Goal: Task Accomplishment & Management: Manage account settings

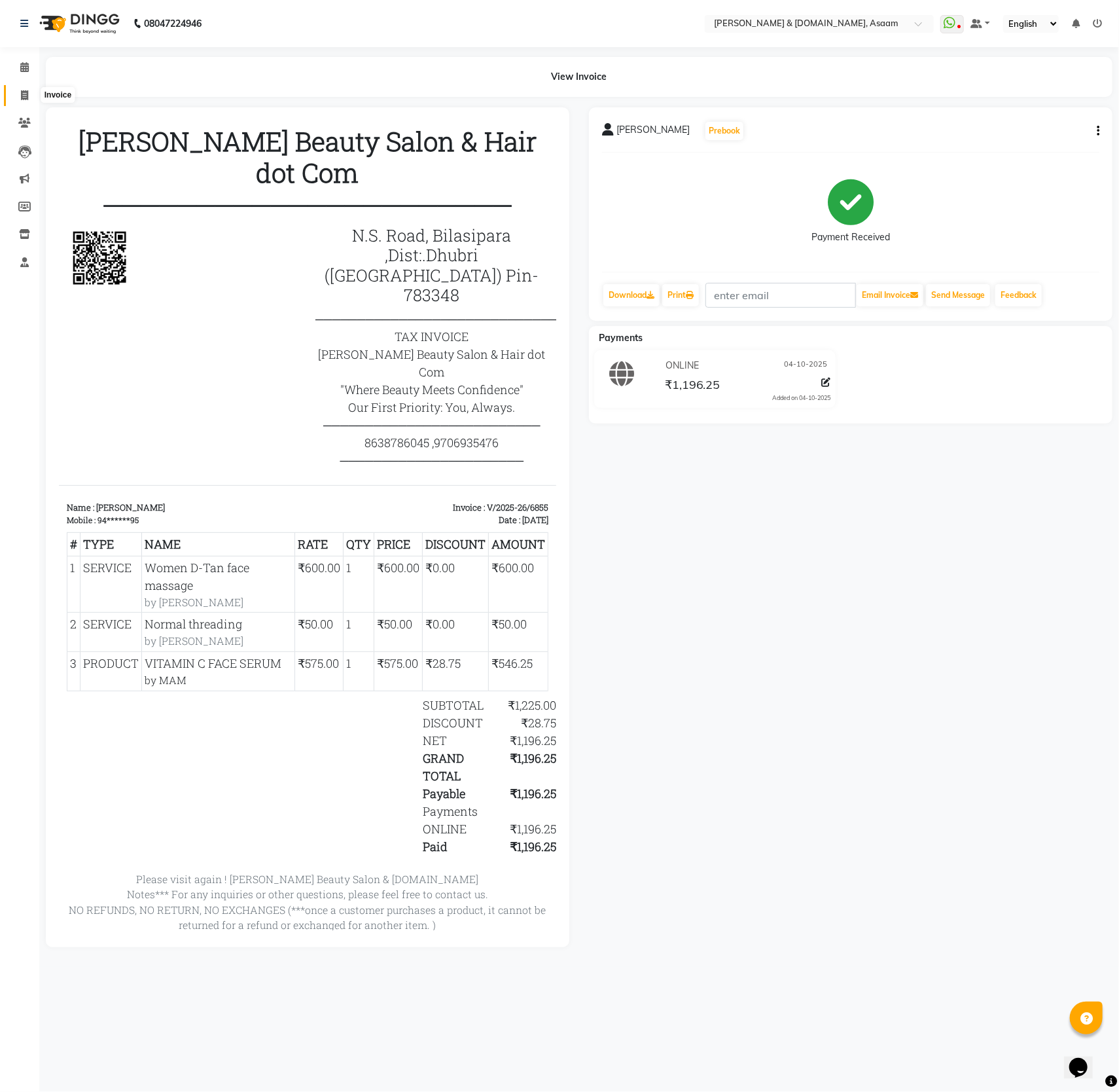
click at [13, 90] on span at bounding box center [25, 96] width 23 height 15
select select "service"
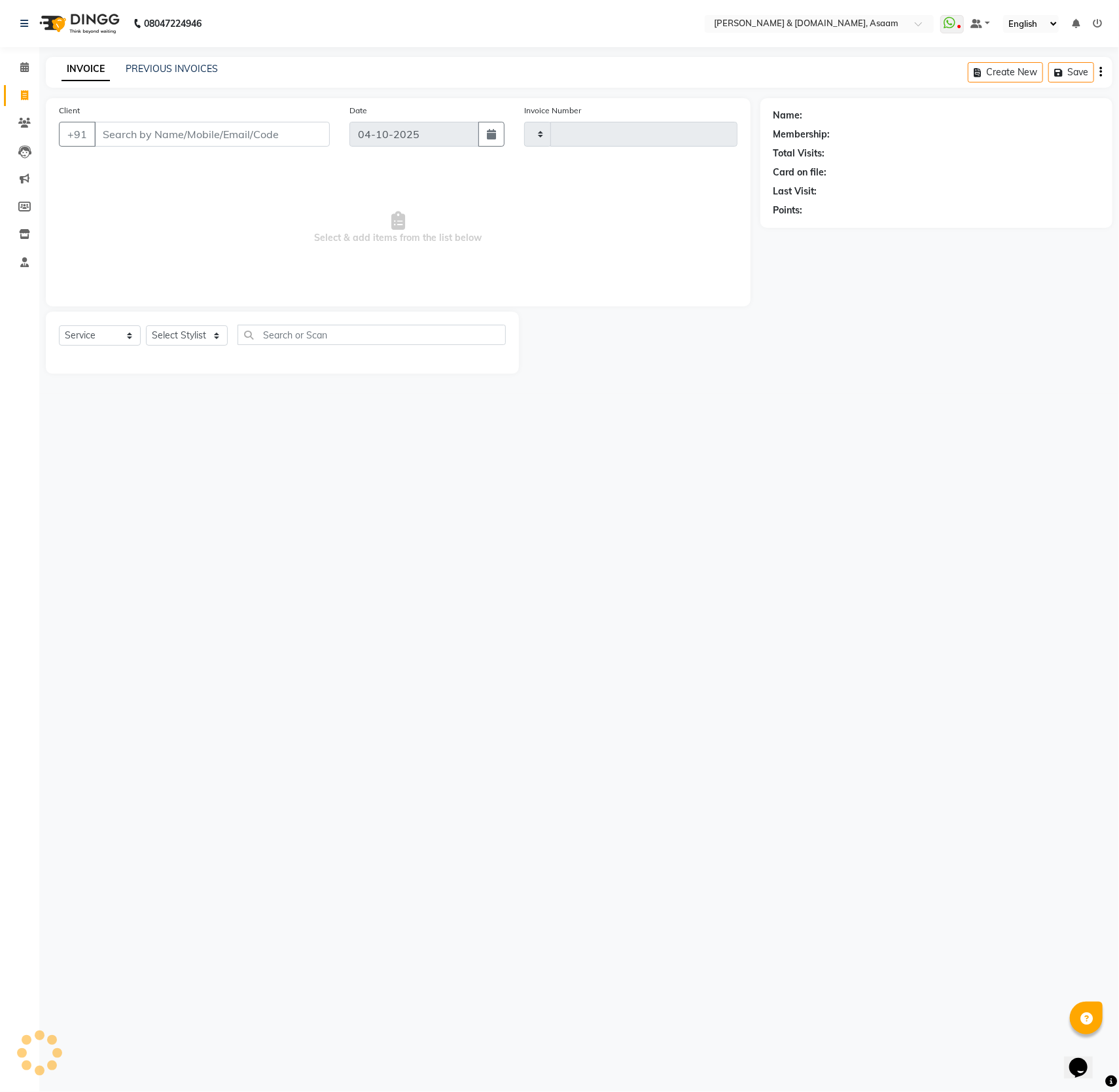
type input "6859"
select select "4608"
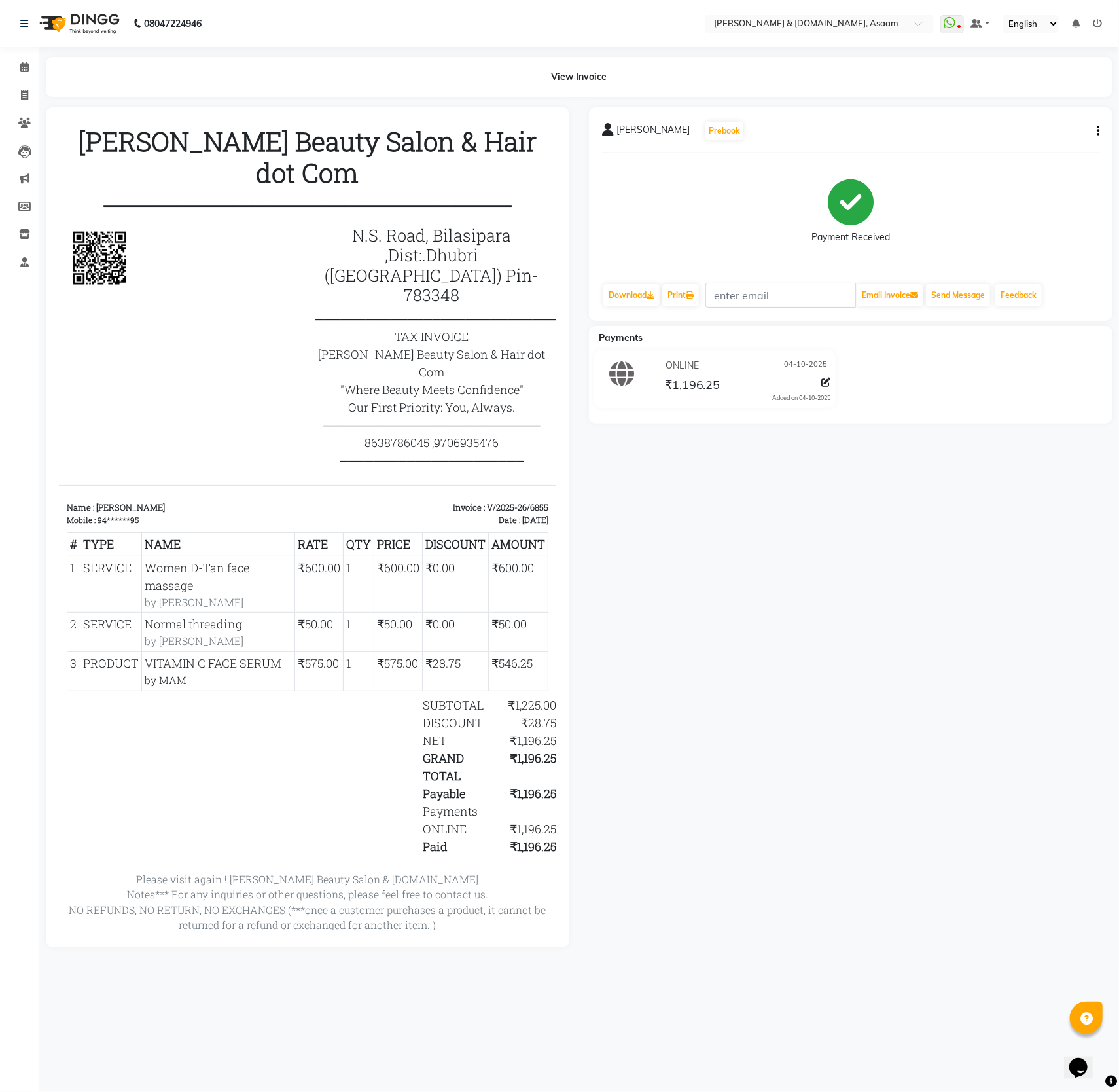
drag, startPoint x: 501, startPoint y: 637, endPoint x: 26, endPoint y: 529, distance: 487.1
click at [58, 529] on html "Hrishika Beauty Salon & Hair dot Com ────────────────────── N.S. Road, Bilasipa…" at bounding box center [307, 539] width 498 height 839
click at [774, 765] on div "SABINA Prebook Payment Received Download Print Email Invoice Send Message Feedb…" at bounding box center [851, 527] width 544 height 839
click at [29, 89] on span at bounding box center [25, 96] width 23 height 15
select select "service"
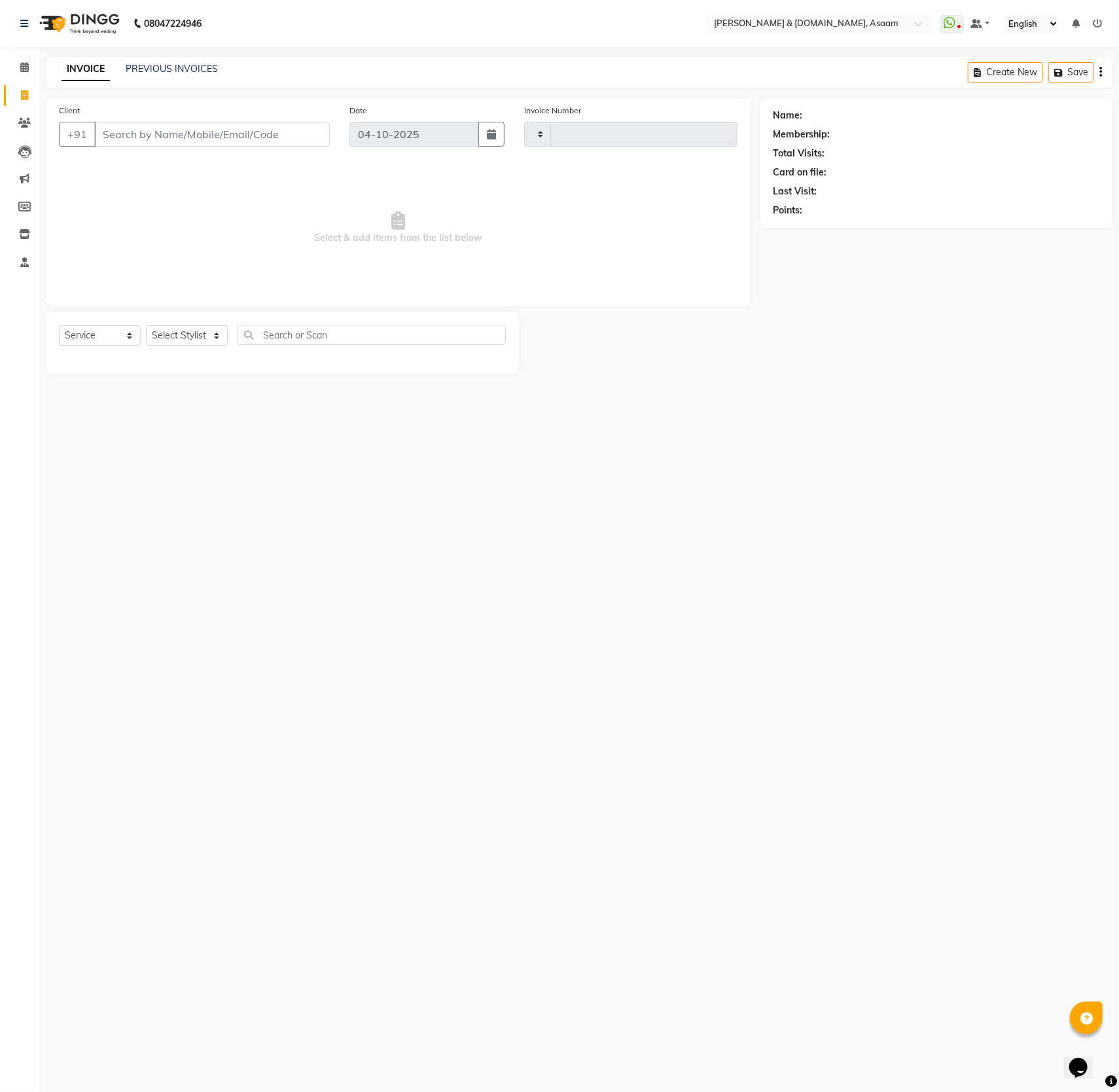
type input "6861"
select select "4608"
click at [106, 166] on button "NASRIM 60******23" at bounding box center [159, 165] width 129 height 21
type input "60******23"
click at [168, 334] on select "Select Stylist AKASH AKIB [PERSON_NAME] fornt desk [PERSON_NAME] PARLOUR [PERSO…" at bounding box center [190, 335] width 89 height 20
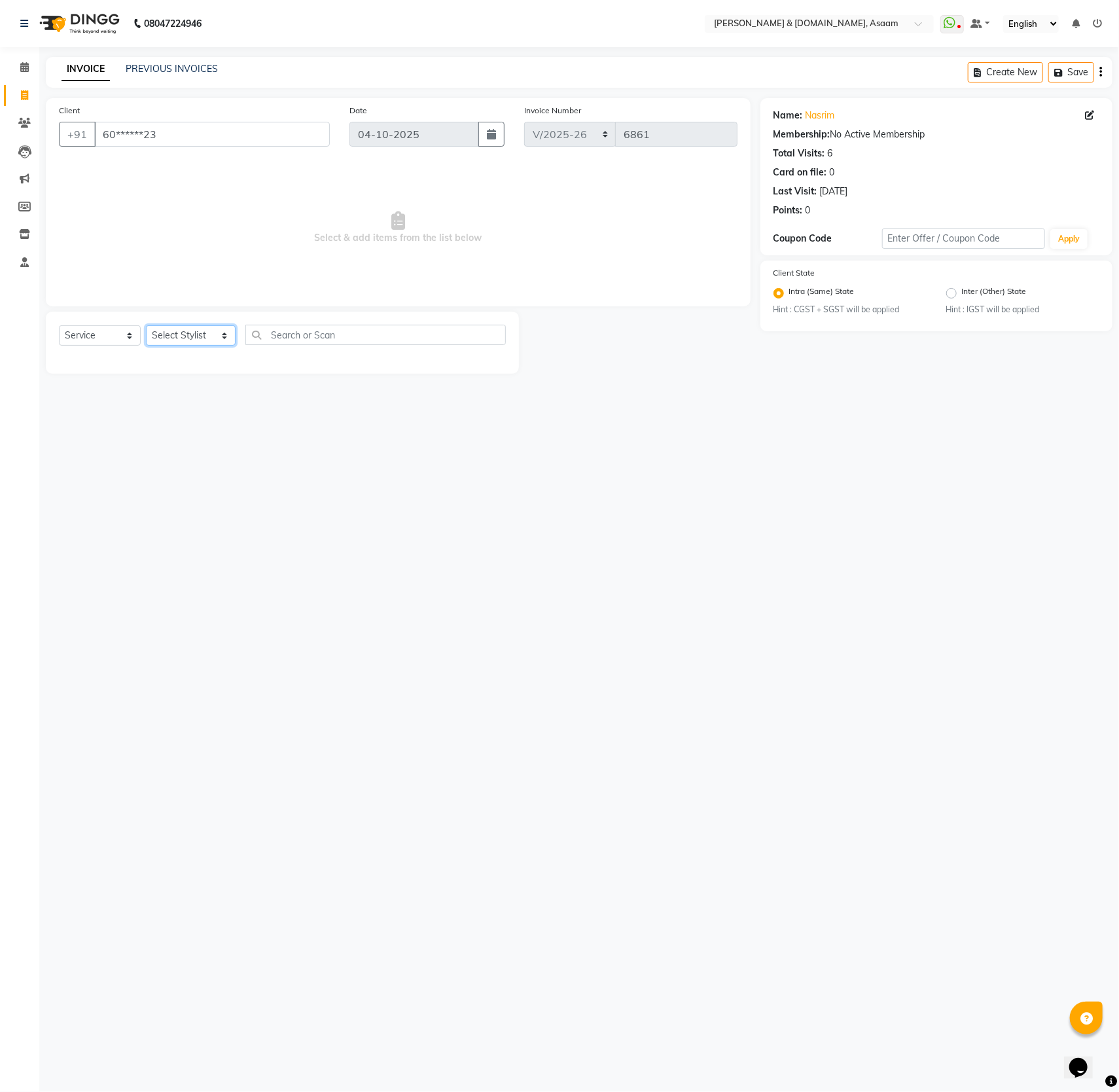
select select "86729"
click at [146, 327] on select "Select Stylist AKASH AKIB [PERSON_NAME] fornt desk [PERSON_NAME] PARLOUR [PERSO…" at bounding box center [190, 335] width 89 height 20
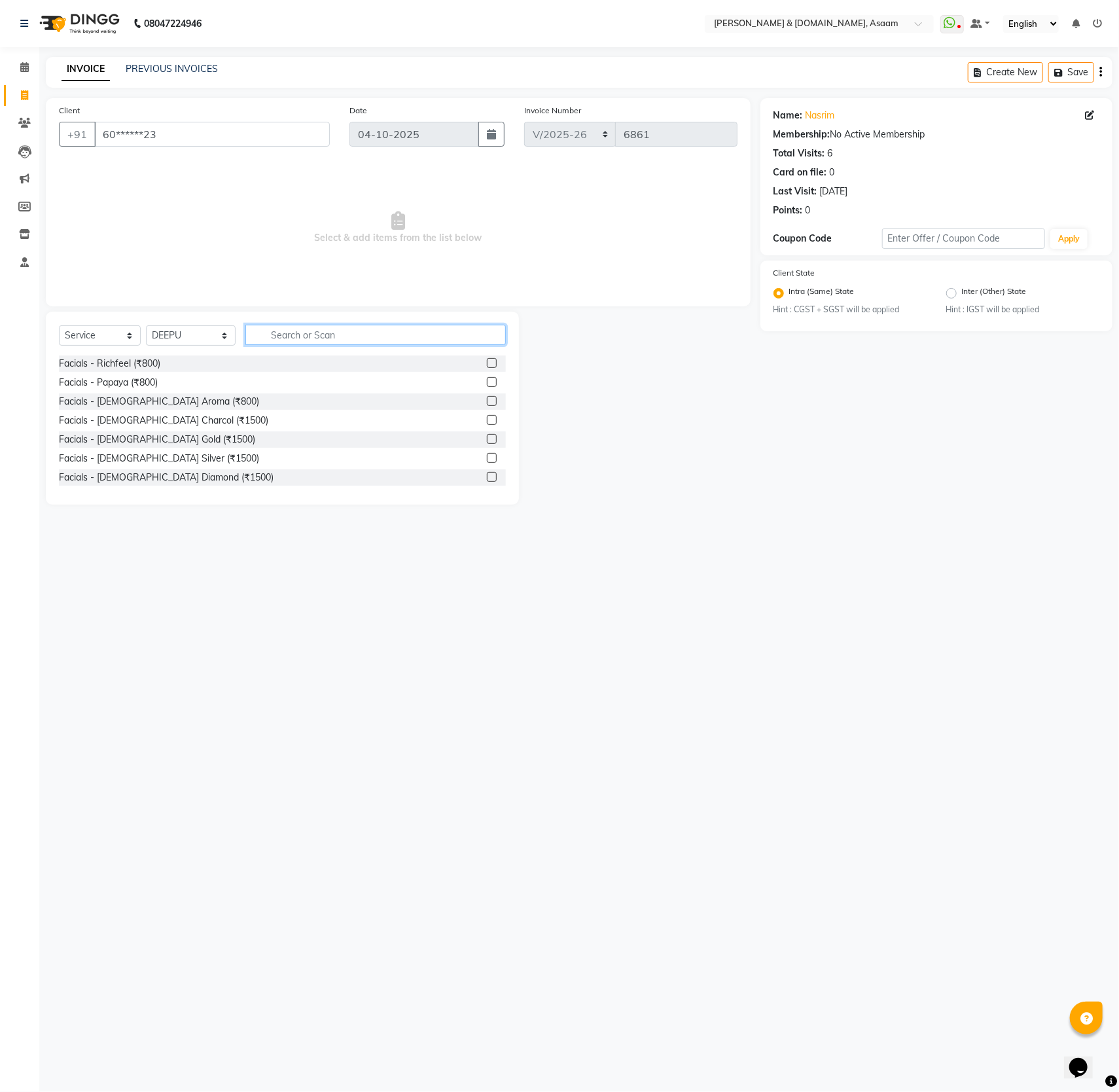
click at [320, 339] on input "text" at bounding box center [375, 334] width 261 height 20
type input "thr"
click at [99, 369] on div "Normal threading (₹50)" at bounding box center [107, 363] width 97 height 14
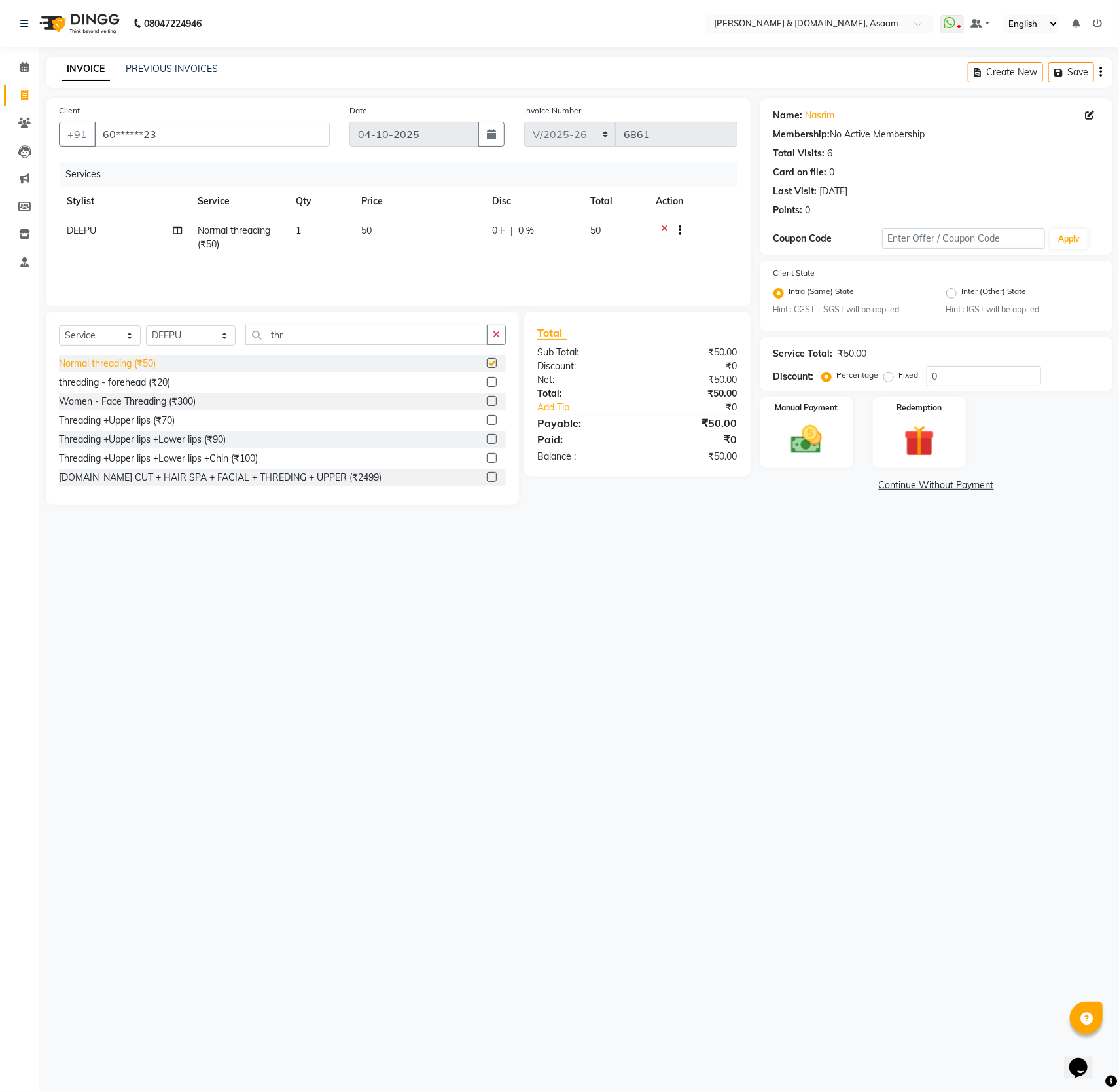
checkbox input "false"
click at [816, 446] on img at bounding box center [807, 439] width 52 height 37
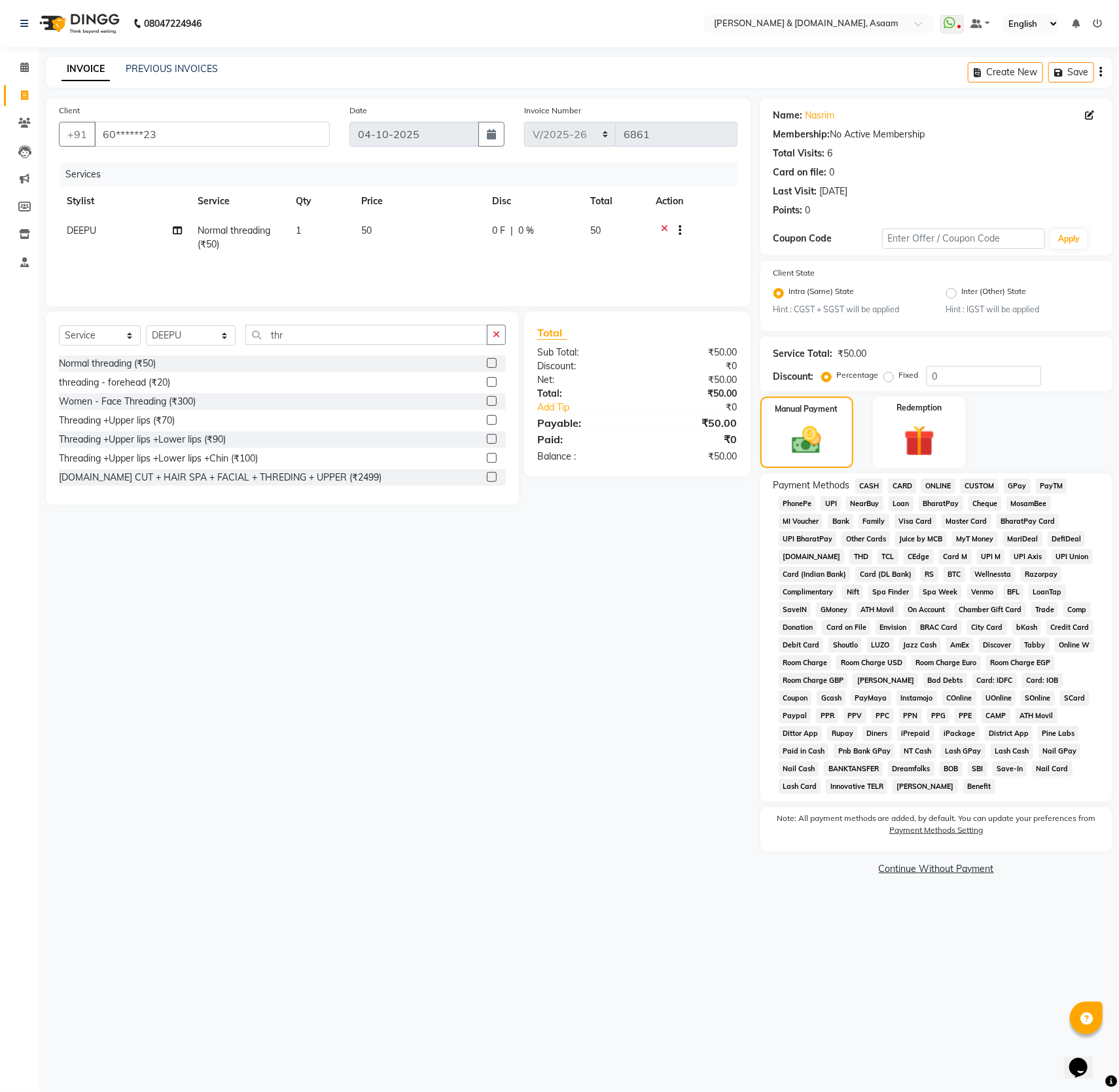
click at [870, 486] on span "CASH" at bounding box center [870, 486] width 28 height 15
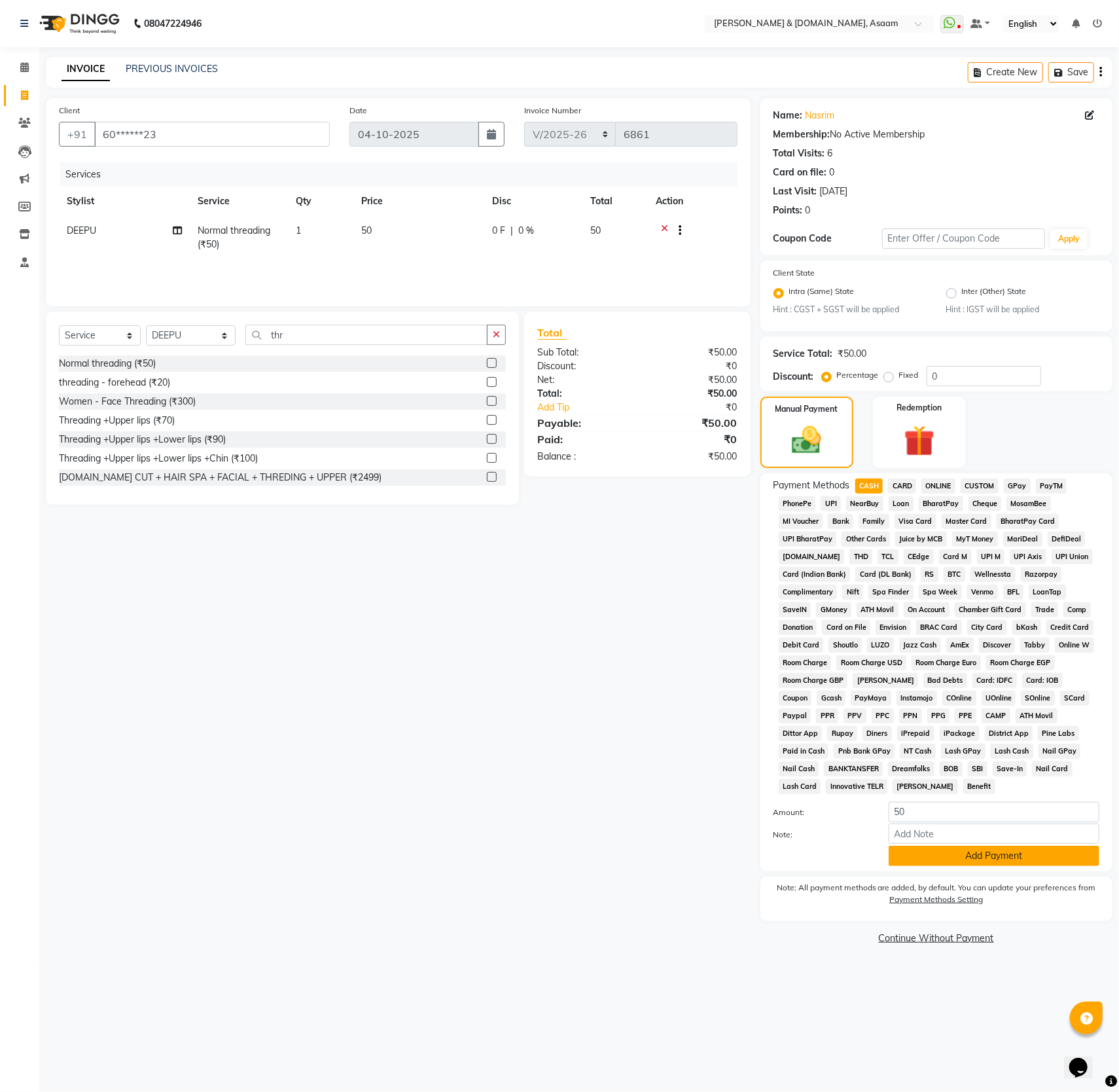
click at [985, 866] on button "Add Payment" at bounding box center [994, 856] width 211 height 20
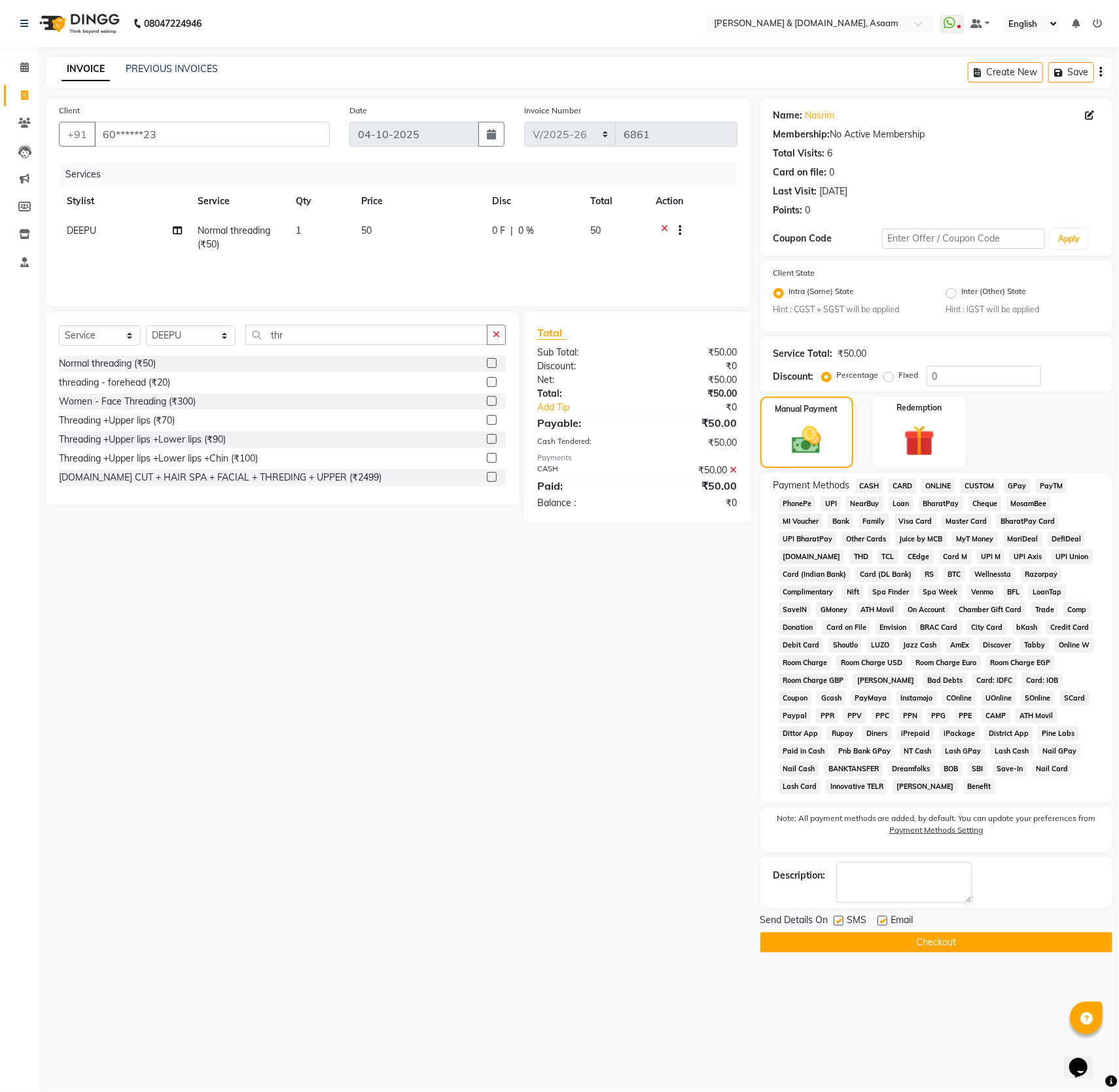
click at [957, 953] on button "Checkout" at bounding box center [937, 942] width 353 height 20
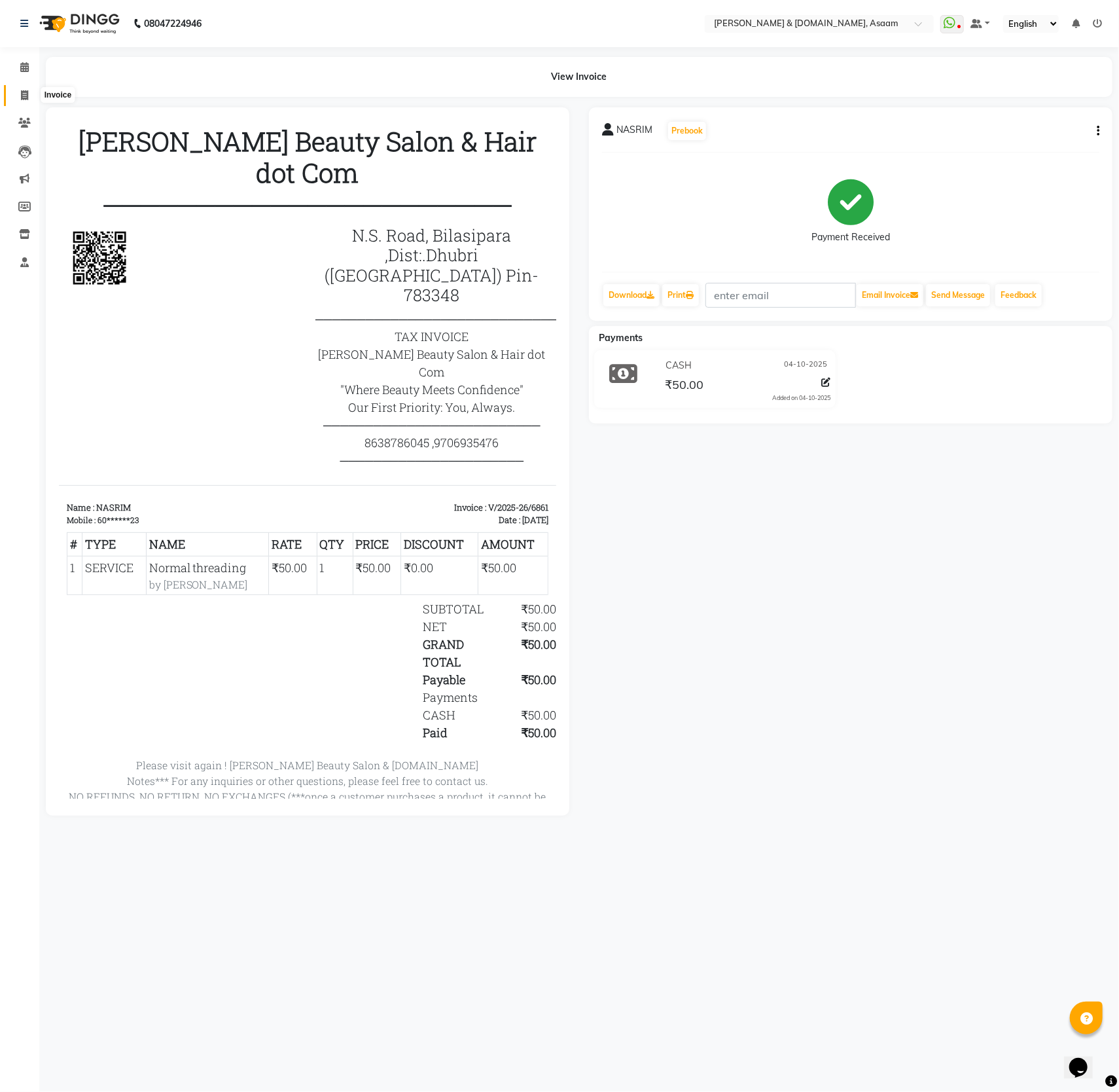
click at [18, 97] on span at bounding box center [25, 96] width 23 height 15
select select "service"
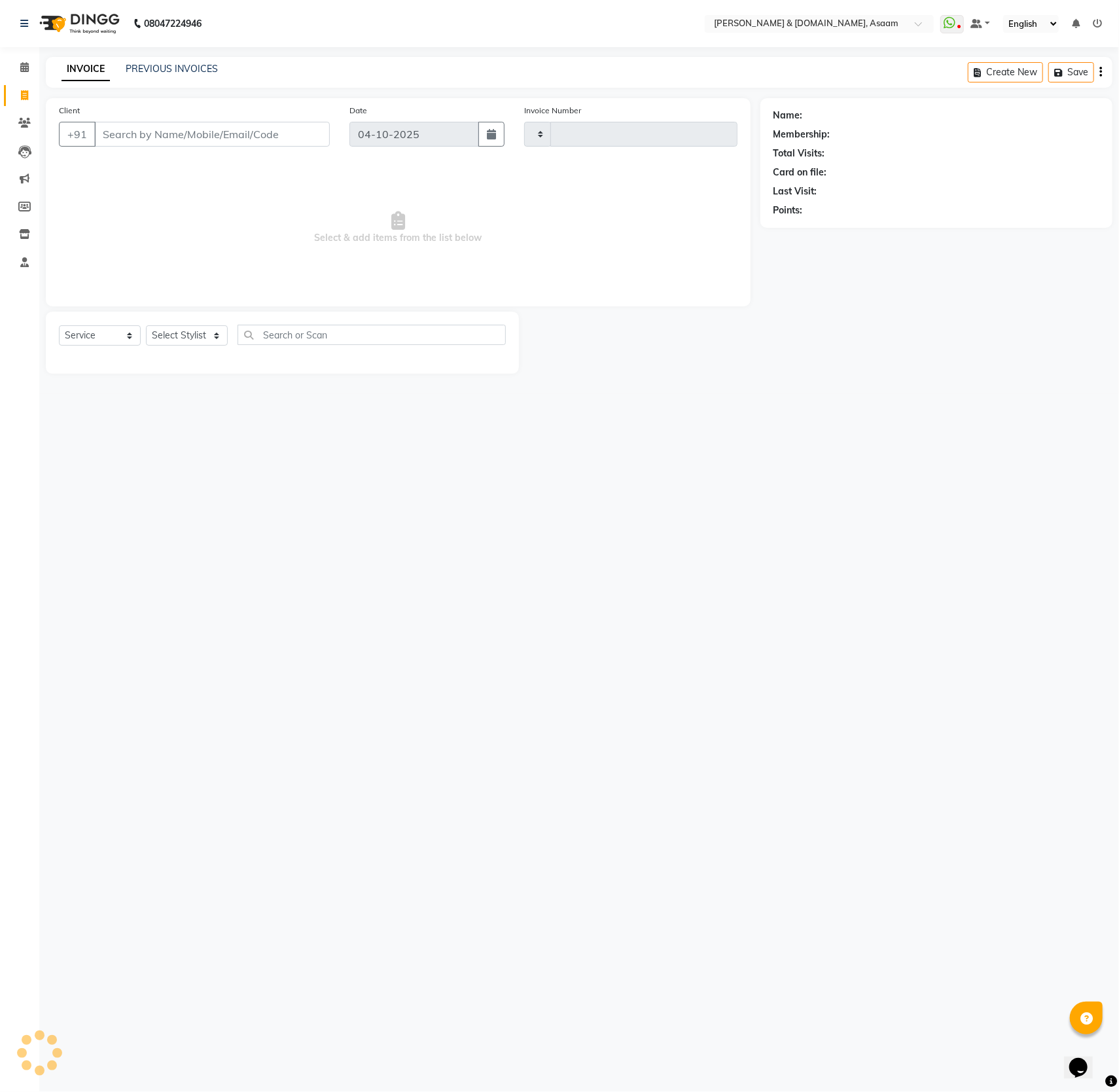
click at [18, 97] on span at bounding box center [25, 96] width 23 height 15
select select "service"
type input "6862"
select select "4608"
click at [152, 58] on div "INVOICE PREVIOUS INVOICES Create New Save" at bounding box center [580, 72] width 1067 height 31
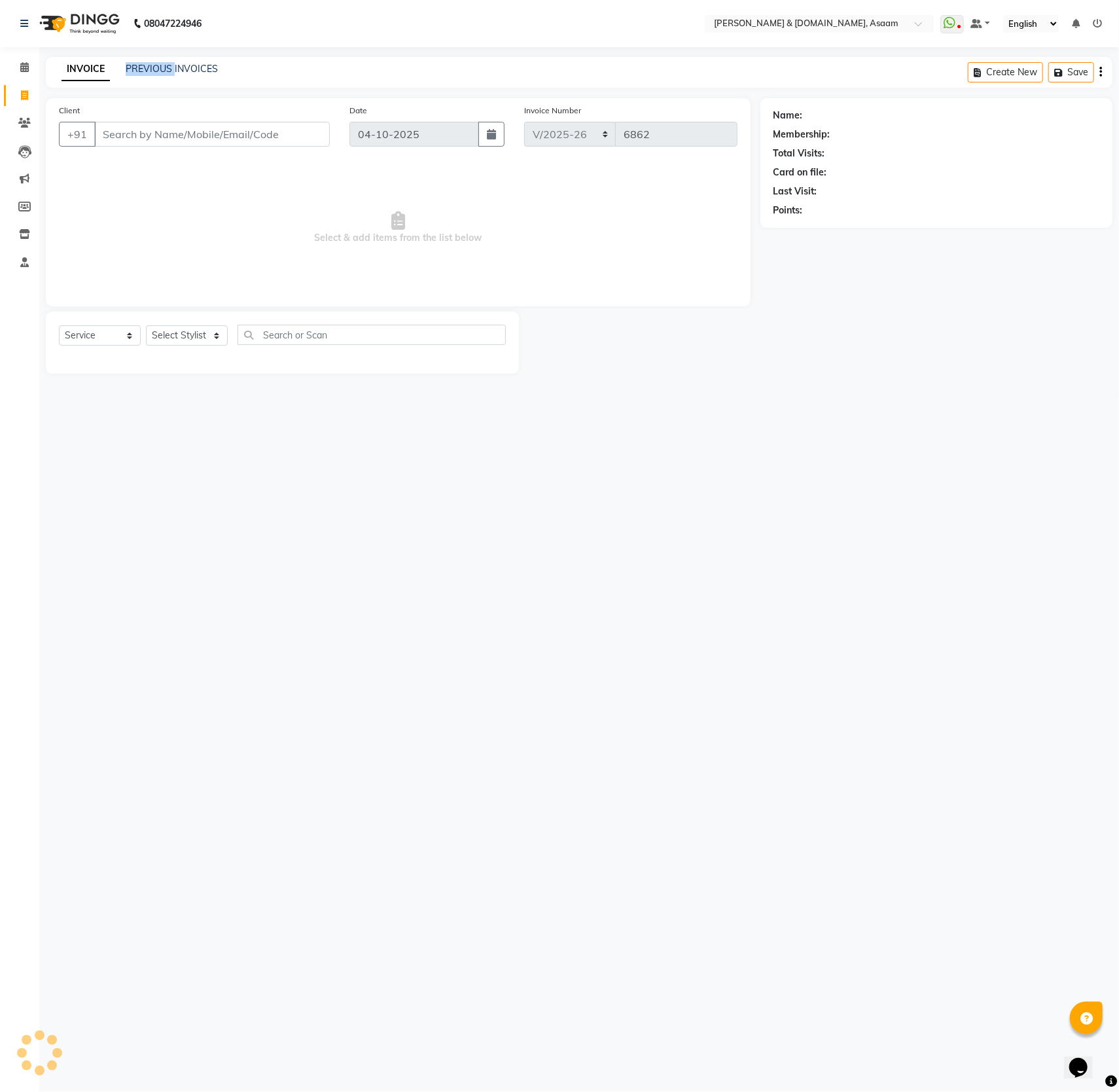
click at [152, 58] on div "INVOICE PREVIOUS INVOICES Create New Save" at bounding box center [580, 72] width 1067 height 31
click at [196, 63] on link "PREVIOUS INVOICES" at bounding box center [171, 69] width 93 height 11
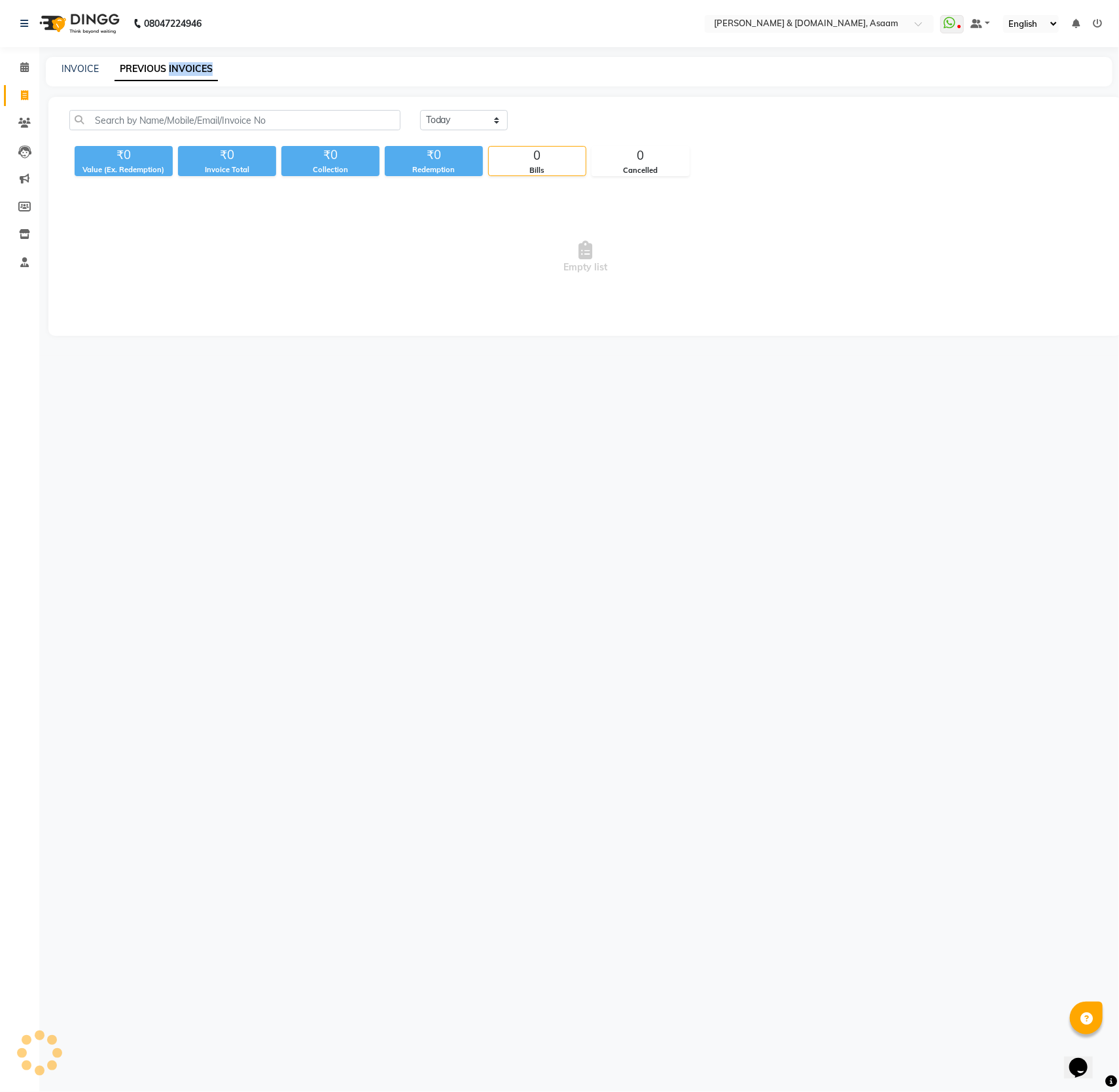
click at [196, 63] on link "PREVIOUS INVOICES" at bounding box center [166, 69] width 103 height 24
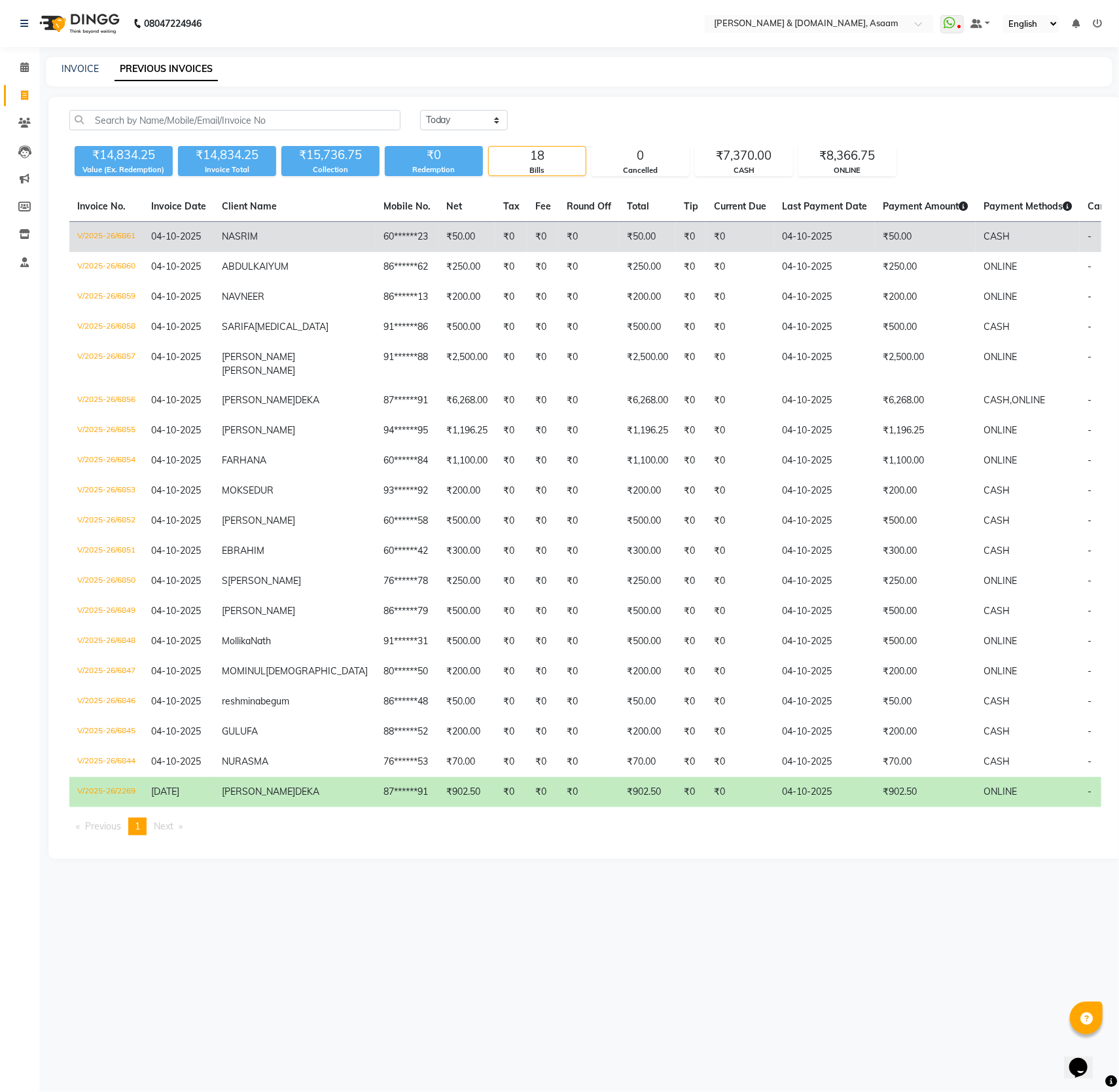
click at [207, 247] on td "04-10-2025" at bounding box center [179, 238] width 71 height 31
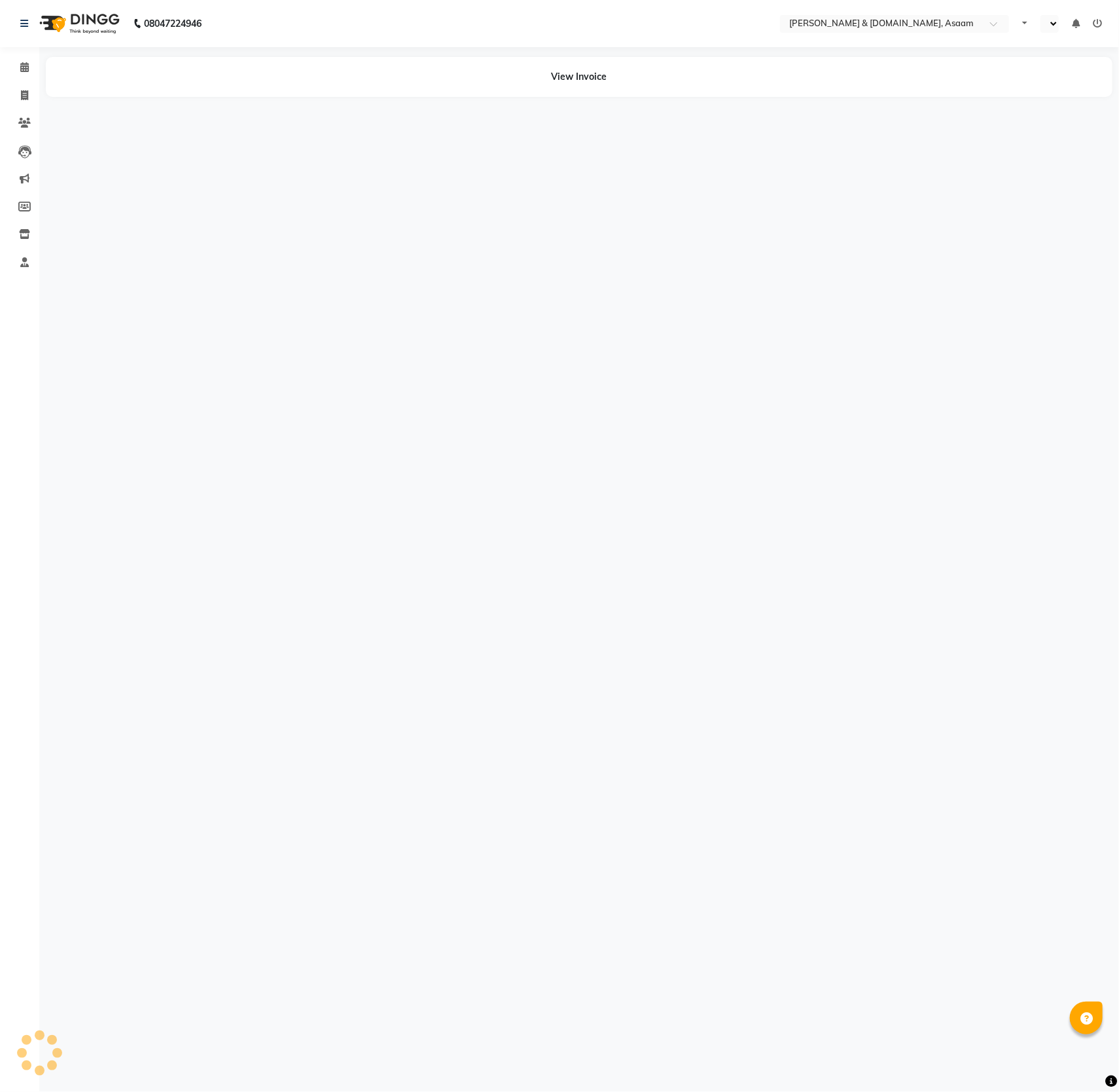
select select "en"
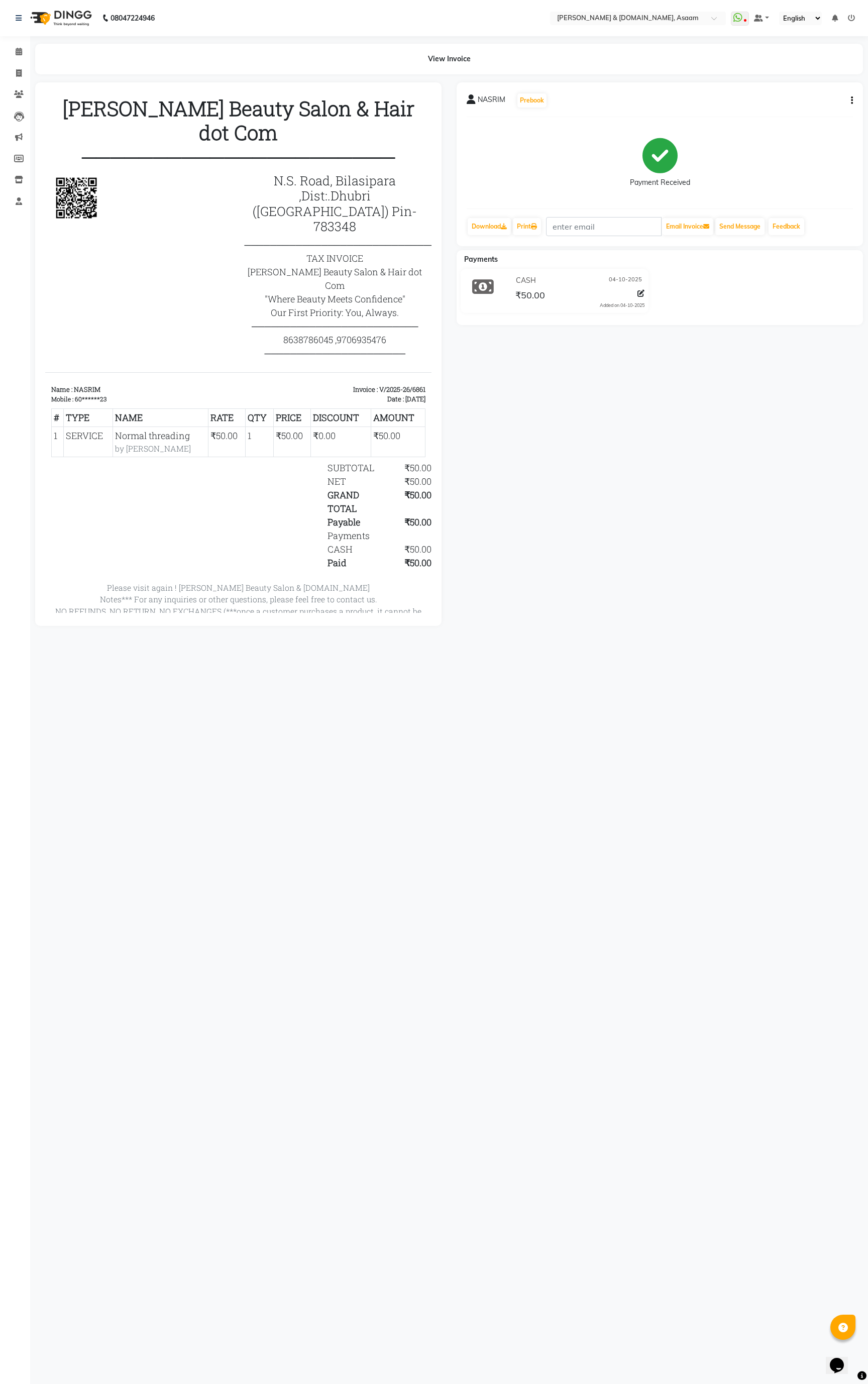
click at [851, 101] on icon "button" at bounding box center [852, 101] width 2 height 1
click at [791, 91] on div "Split Service Amount" at bounding box center [801, 94] width 69 height 13
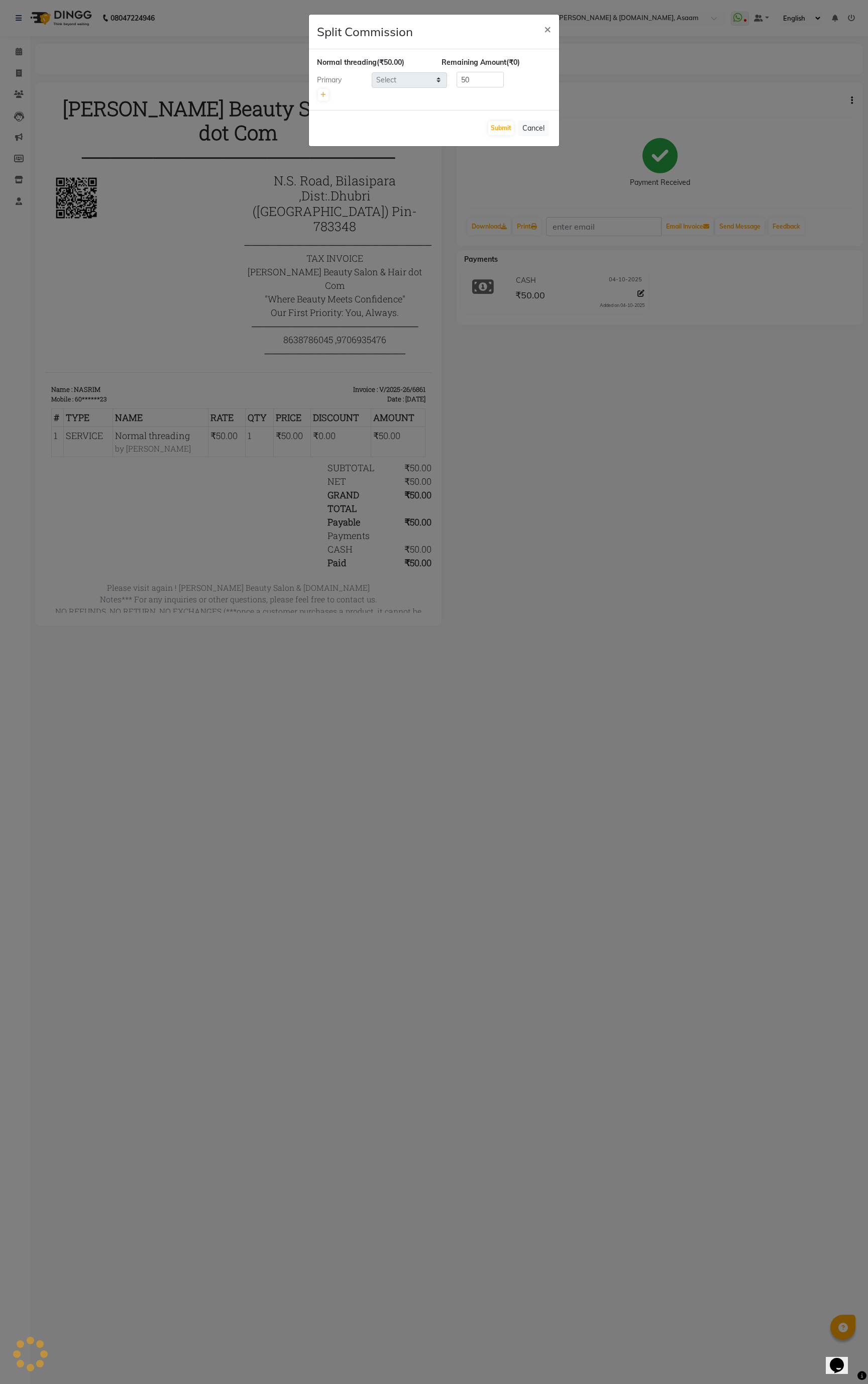
select select "86729"
click at [492, 86] on input "50" at bounding box center [480, 79] width 47 height 16
type input "5"
click at [497, 131] on button "Submit" at bounding box center [501, 128] width 26 height 14
click at [323, 79] on div "Primary" at bounding box center [340, 80] width 62 height 11
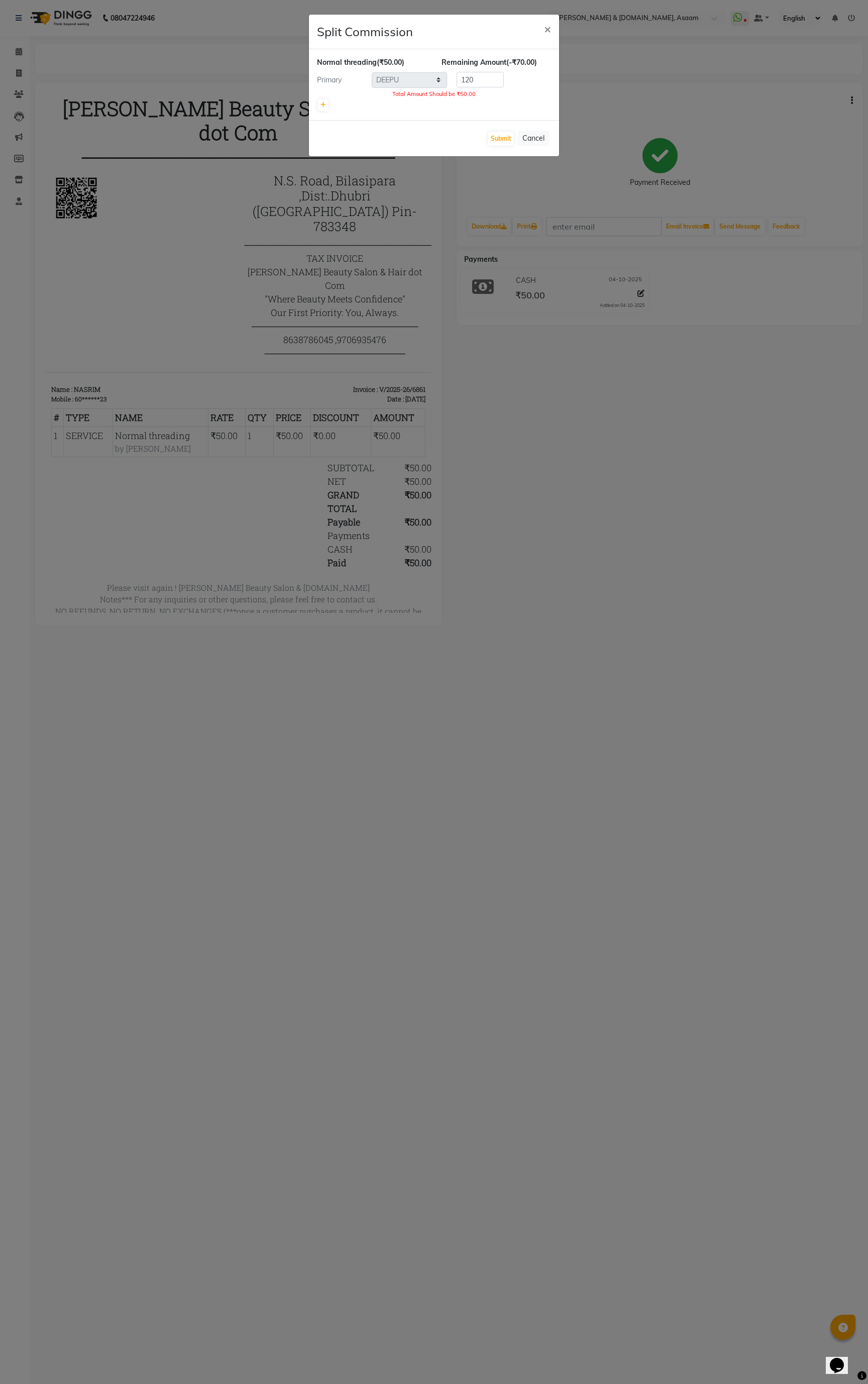
click at [323, 79] on div "Primary" at bounding box center [340, 80] width 62 height 11
click at [340, 82] on div "Primary" at bounding box center [340, 80] width 62 height 11
click at [326, 105] on link at bounding box center [323, 104] width 11 height 12
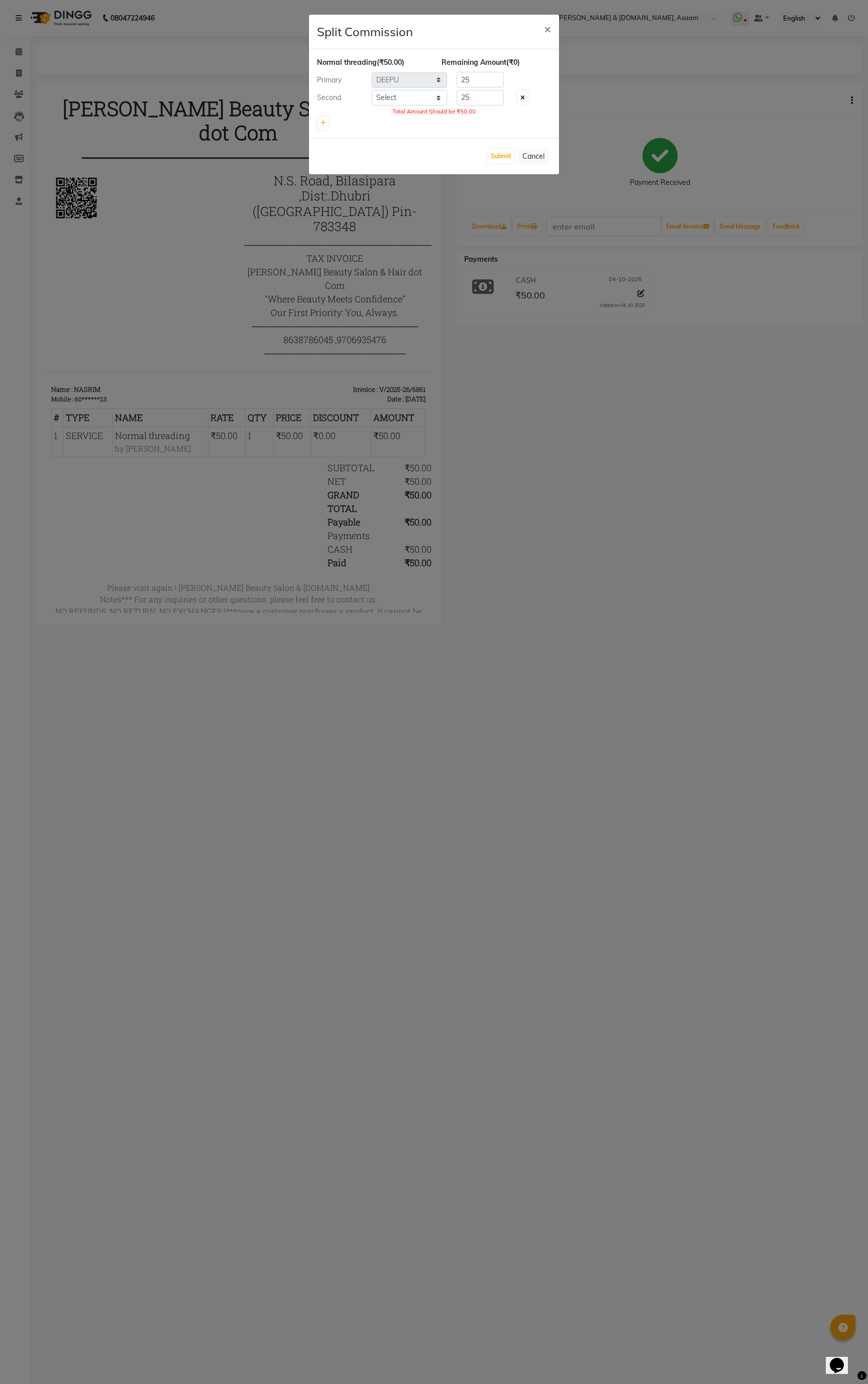
click at [520, 96] on icon at bounding box center [522, 98] width 4 height 6
type input "50"
click at [551, 21] on button "×" at bounding box center [547, 28] width 23 height 28
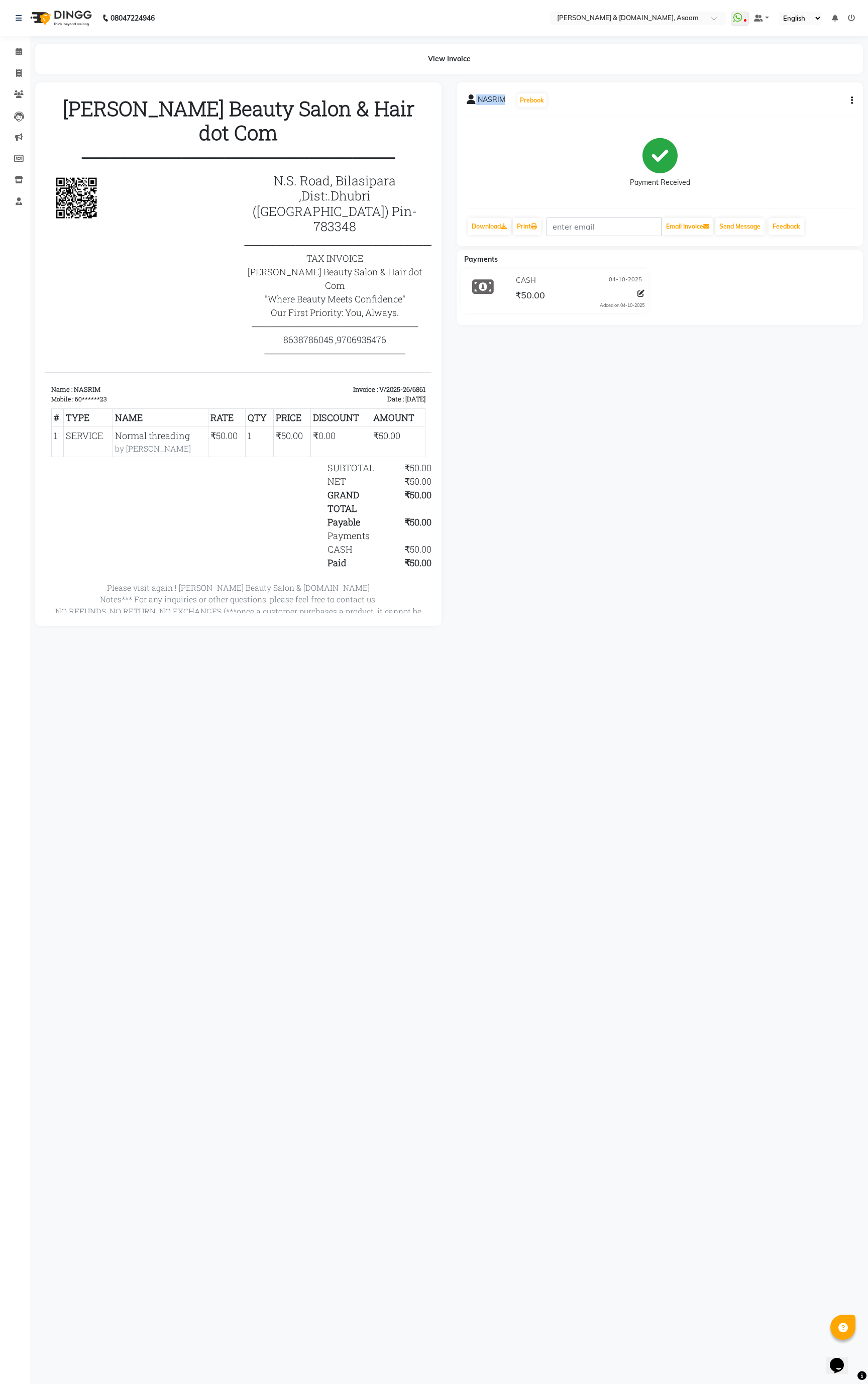
drag, startPoint x: 505, startPoint y: 97, endPoint x: 474, endPoint y: 97, distance: 31.0
click at [474, 97] on div "NASRIM Prebook" at bounding box center [507, 101] width 81 height 16
copy div "NASRIM"
click at [18, 53] on icon at bounding box center [19, 52] width 6 height 8
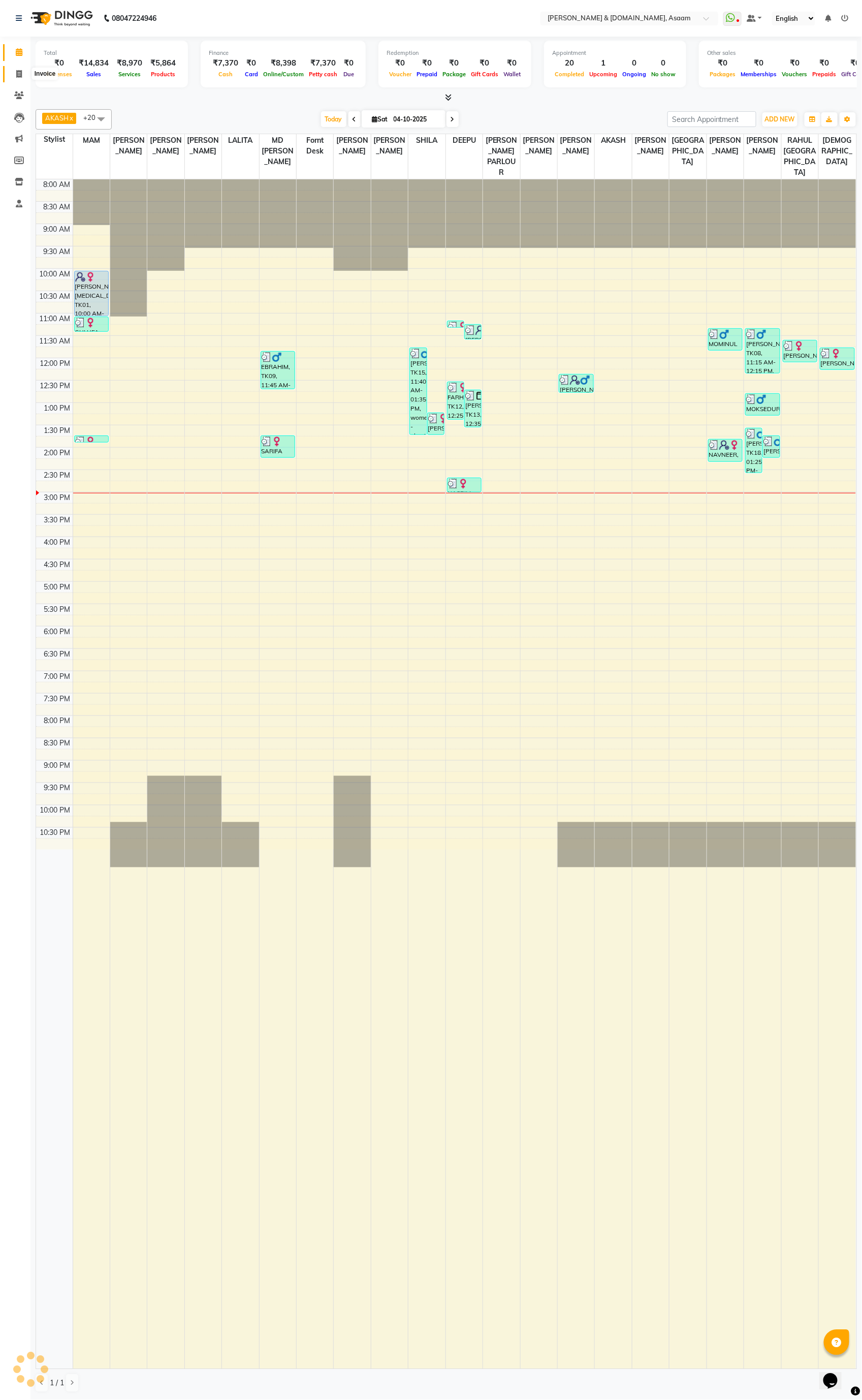
click at [14, 71] on span at bounding box center [19, 74] width 18 height 11
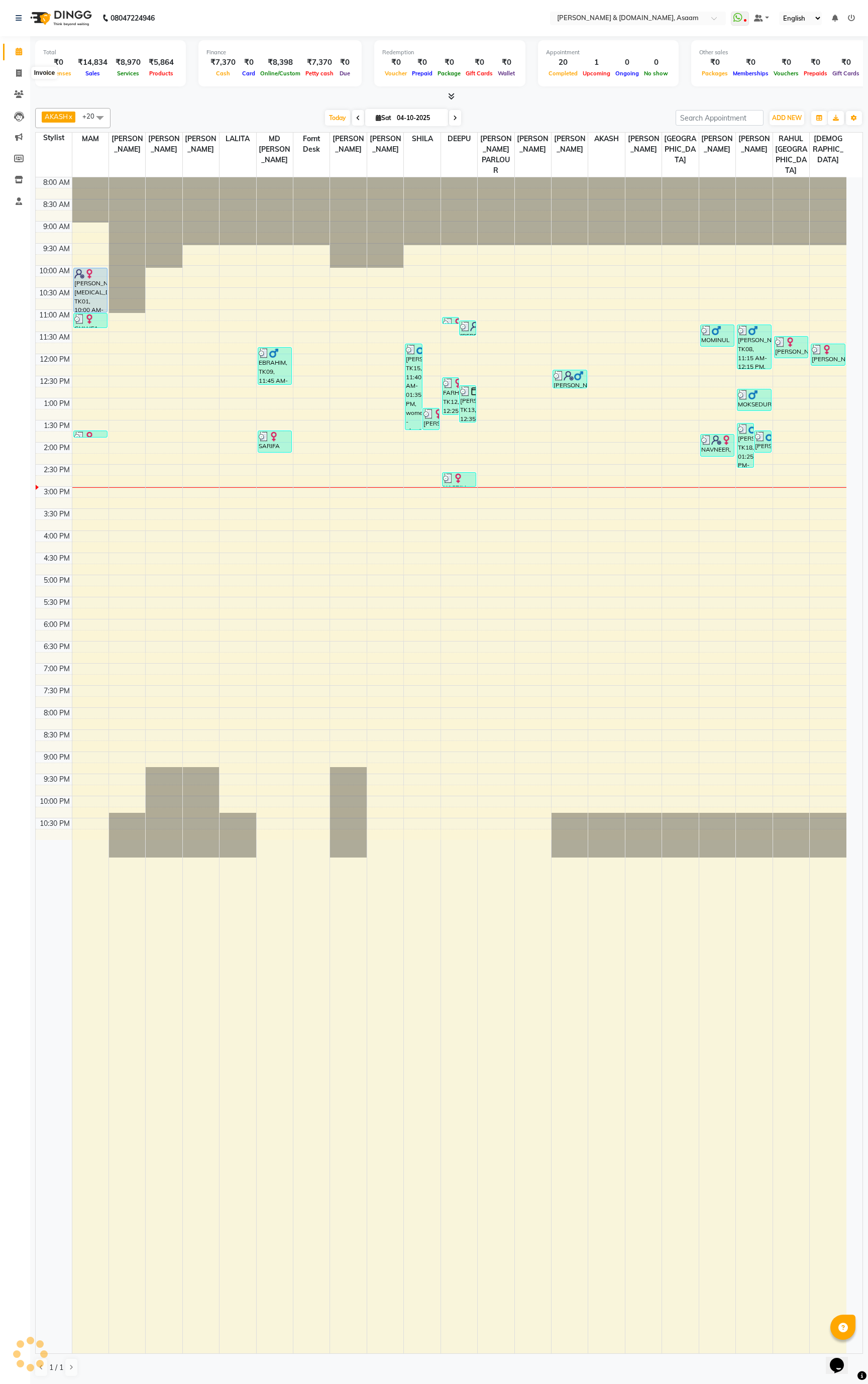
select select "4608"
select select "service"
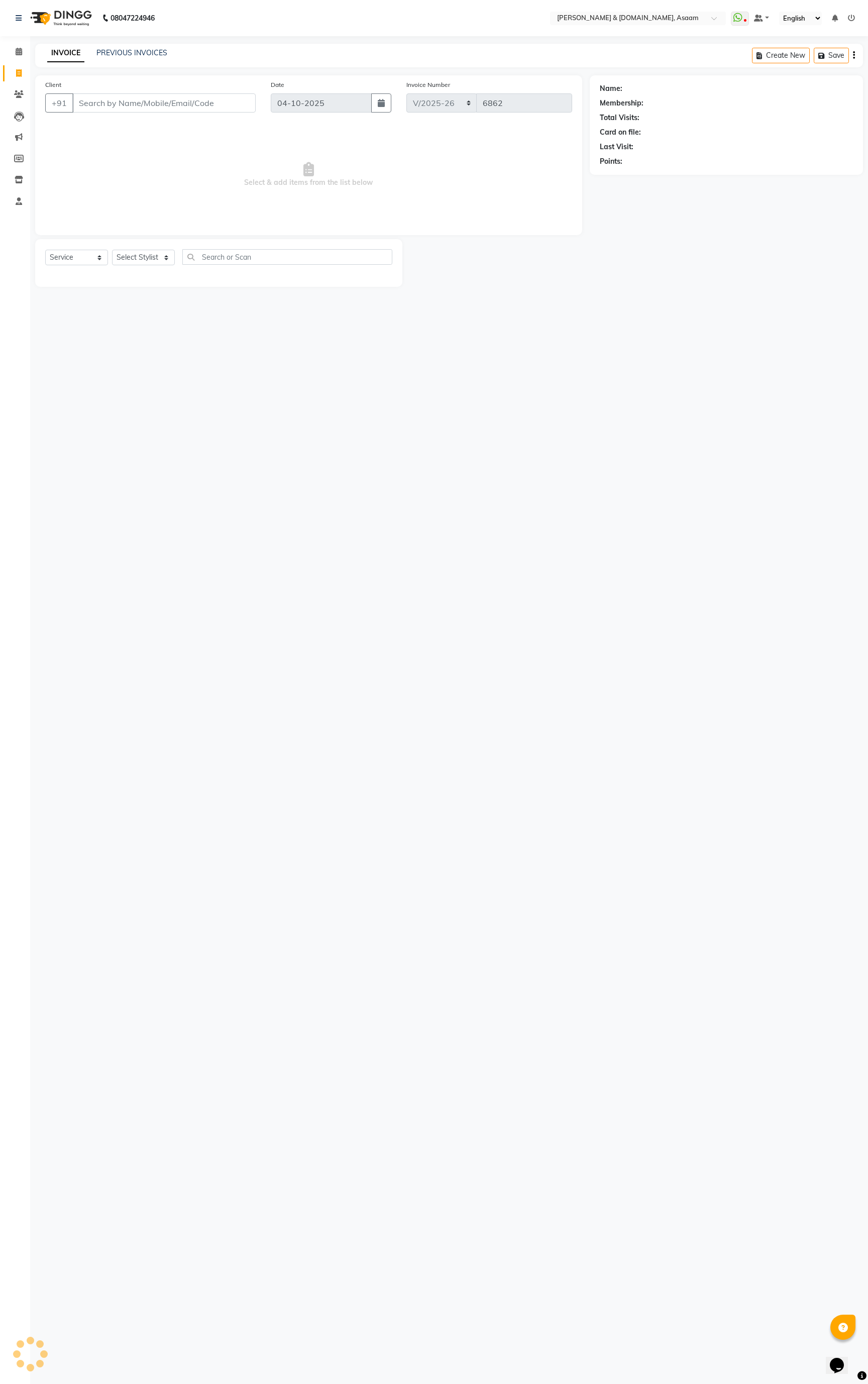
click at [165, 101] on input "Client" at bounding box center [164, 103] width 183 height 19
drag, startPoint x: 126, startPoint y: 128, endPoint x: 193, endPoint y: 120, distance: 67.5
click at [126, 128] on ngb-highlight "60******23" at bounding box center [138, 126] width 41 height 10
type input "60******23"
click at [136, 255] on select "Select Stylist AKASH AKIB [PERSON_NAME] fornt desk [PERSON_NAME] PARLOUR [PERSO…" at bounding box center [147, 257] width 69 height 16
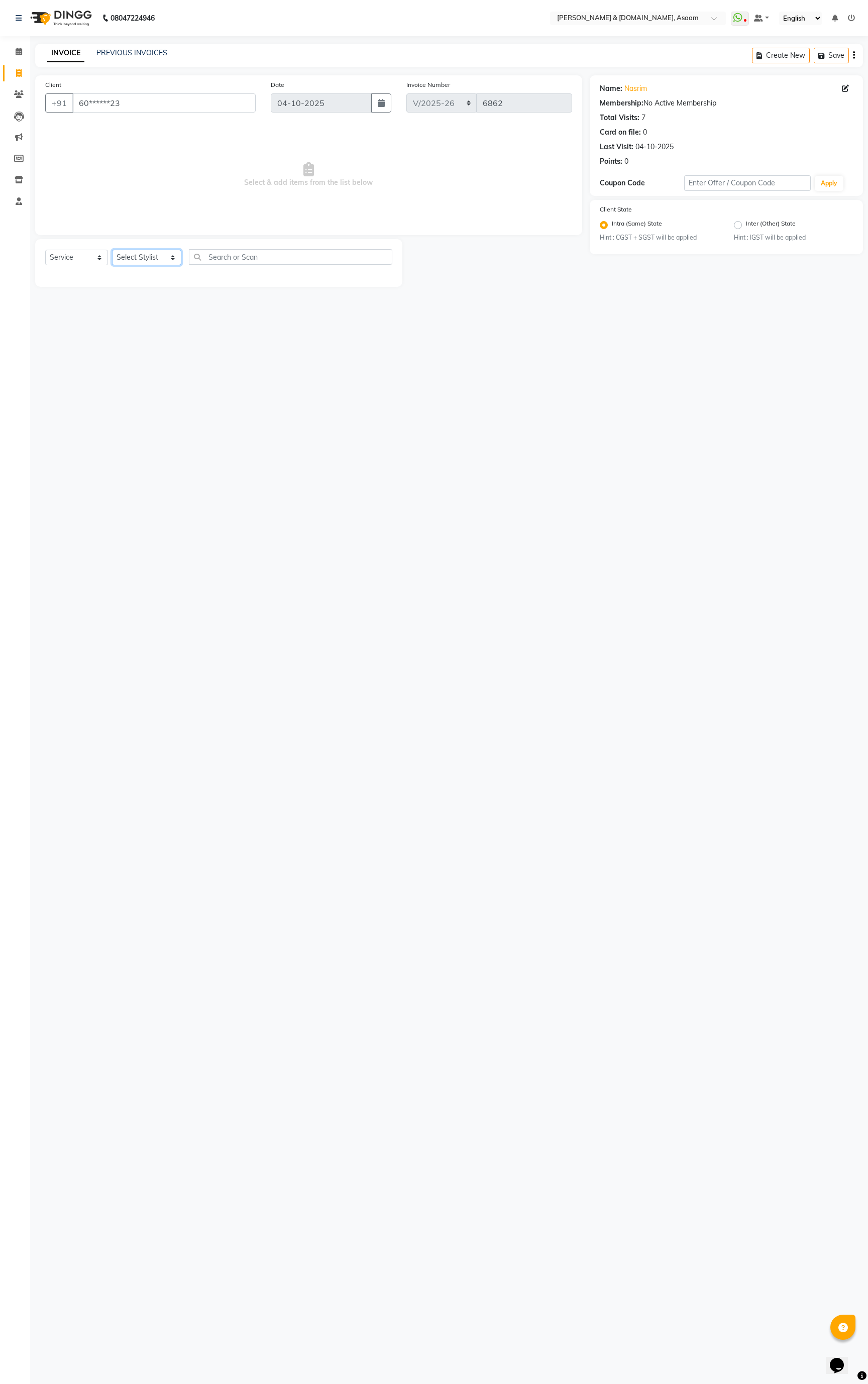
select select "86729"
click at [112, 251] on select "Select Stylist AKASH AKIB [PERSON_NAME] fornt desk [PERSON_NAME] PARLOUR [PERSO…" at bounding box center [147, 257] width 69 height 16
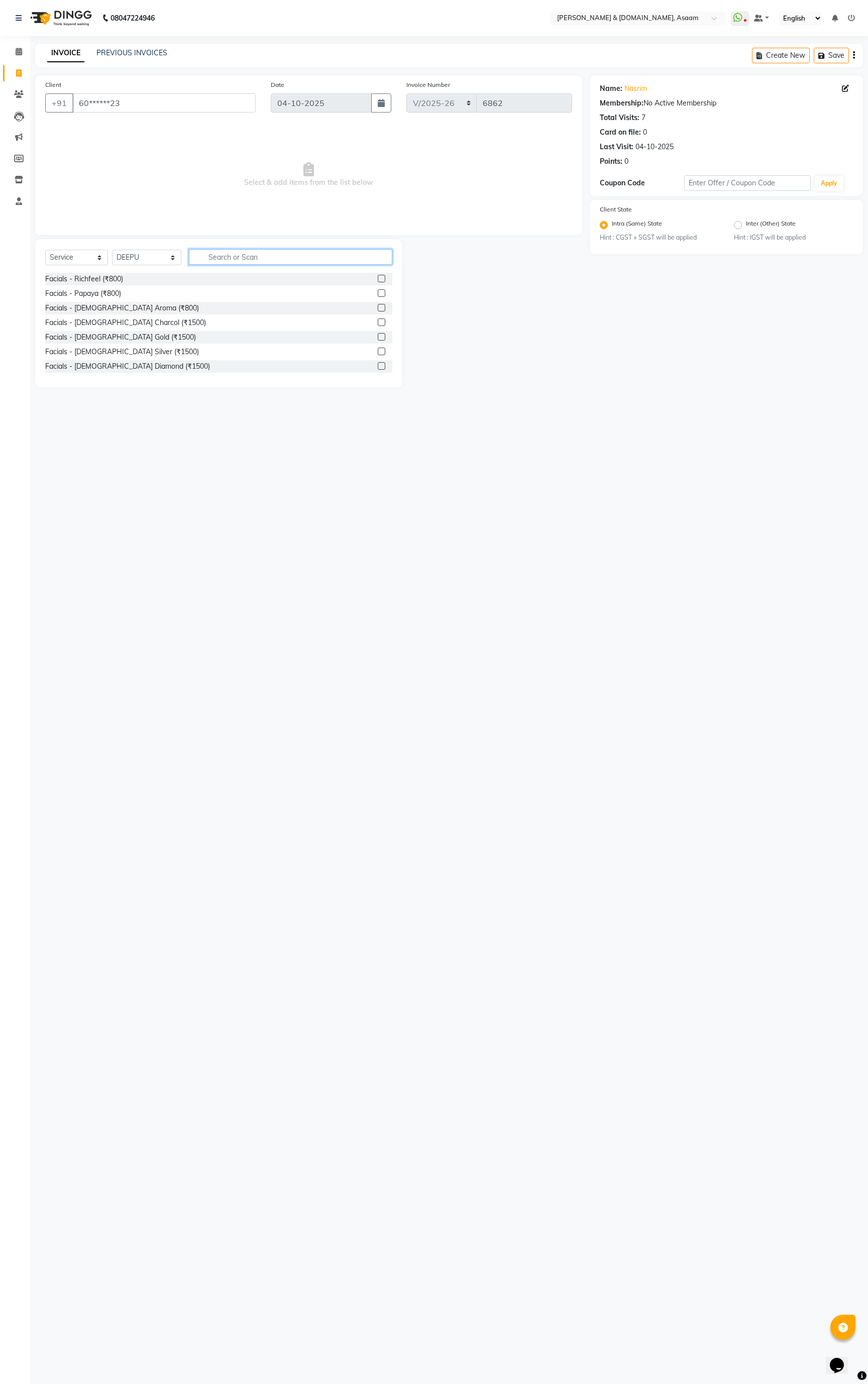
click at [256, 260] on input "text" at bounding box center [290, 257] width 203 height 16
type input "thre"
click at [91, 283] on div "Normal threading (₹50)" at bounding box center [82, 279] width 74 height 11
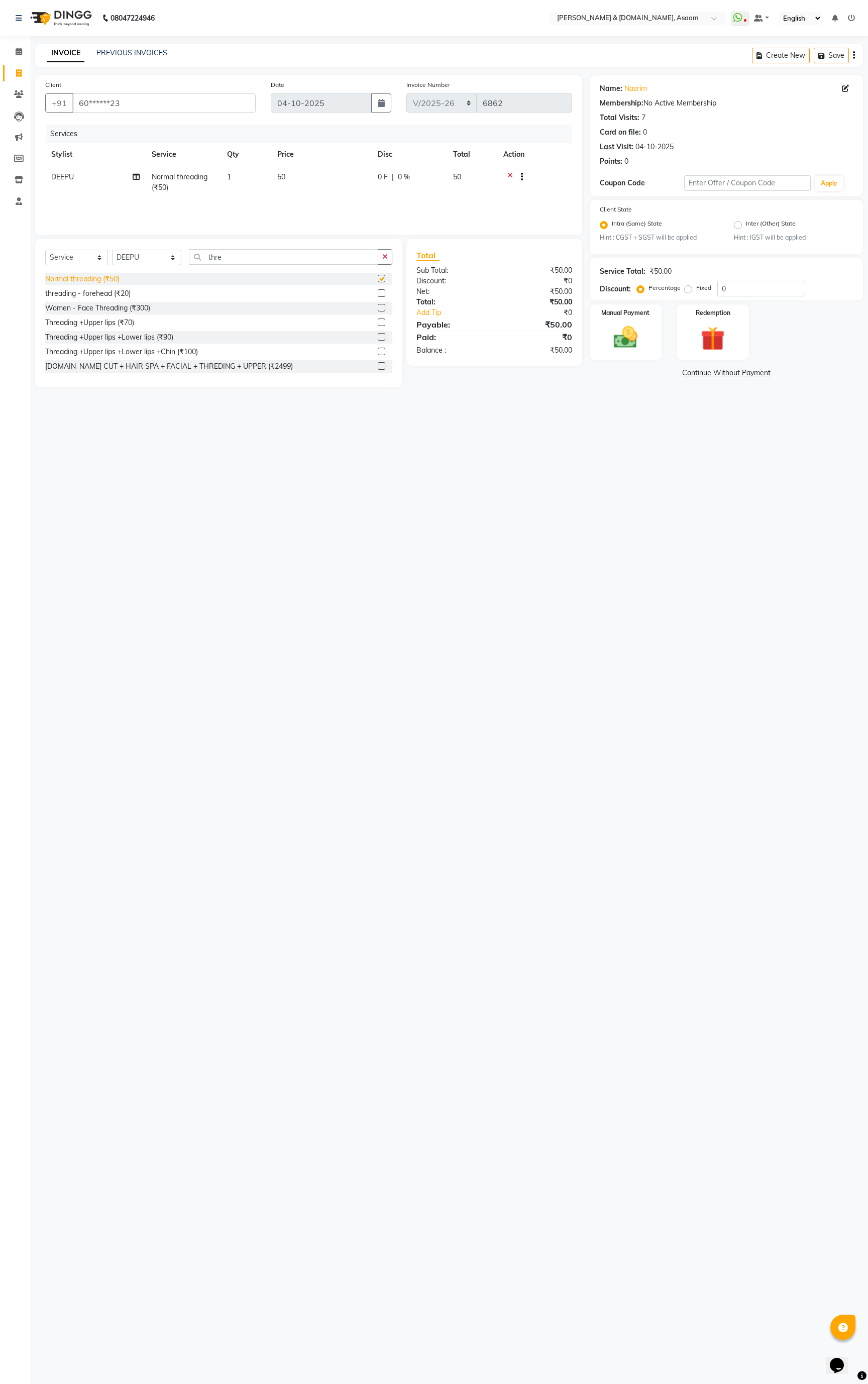
checkbox input "false"
drag, startPoint x: 126, startPoint y: 326, endPoint x: 301, endPoint y: 240, distance: 195.0
click at [128, 326] on div "Threading +Upper lips (₹70)" at bounding box center [89, 323] width 89 height 11
checkbox input "false"
click at [510, 173] on icon at bounding box center [509, 178] width 6 height 13
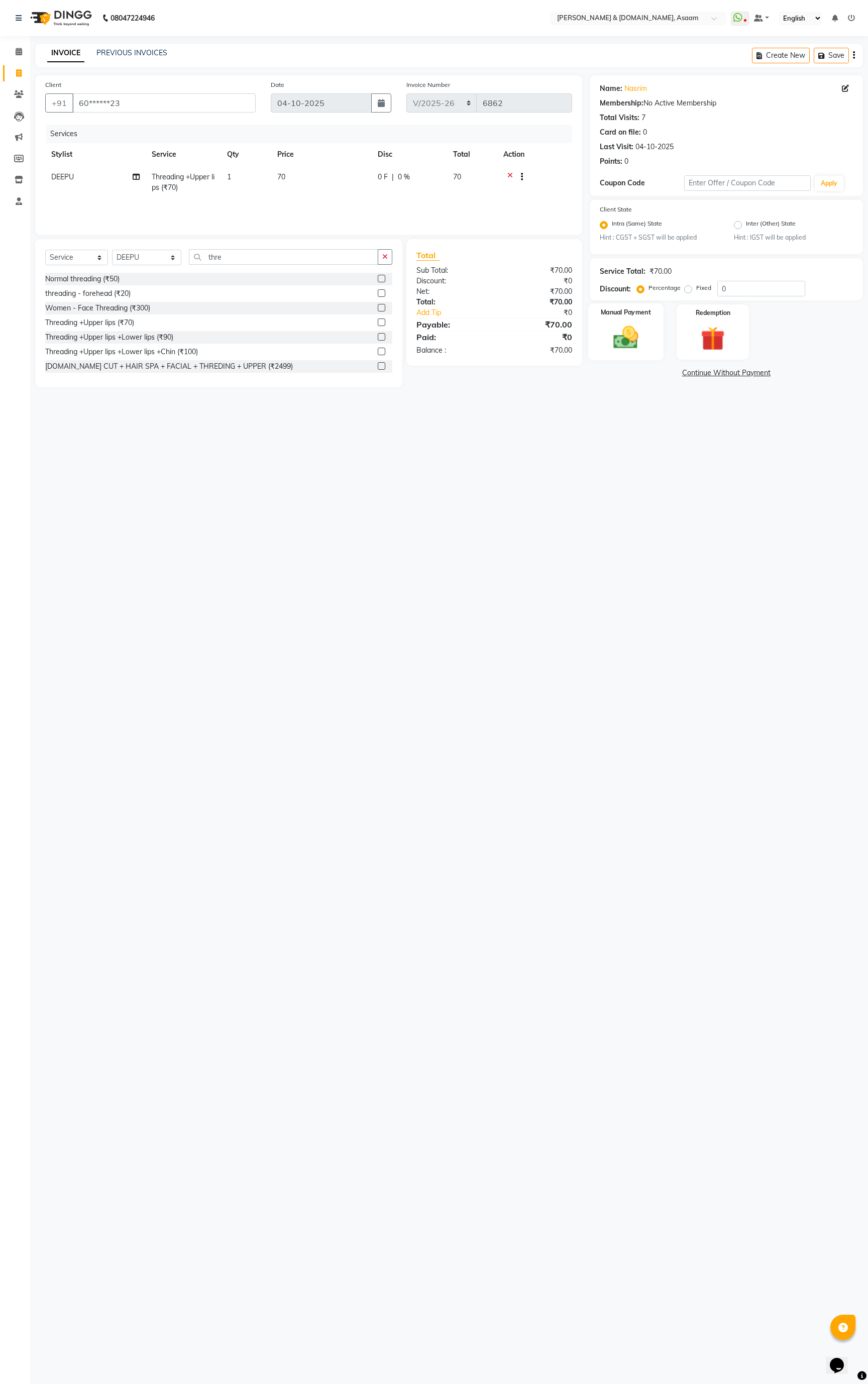
click at [619, 343] on img at bounding box center [625, 338] width 41 height 29
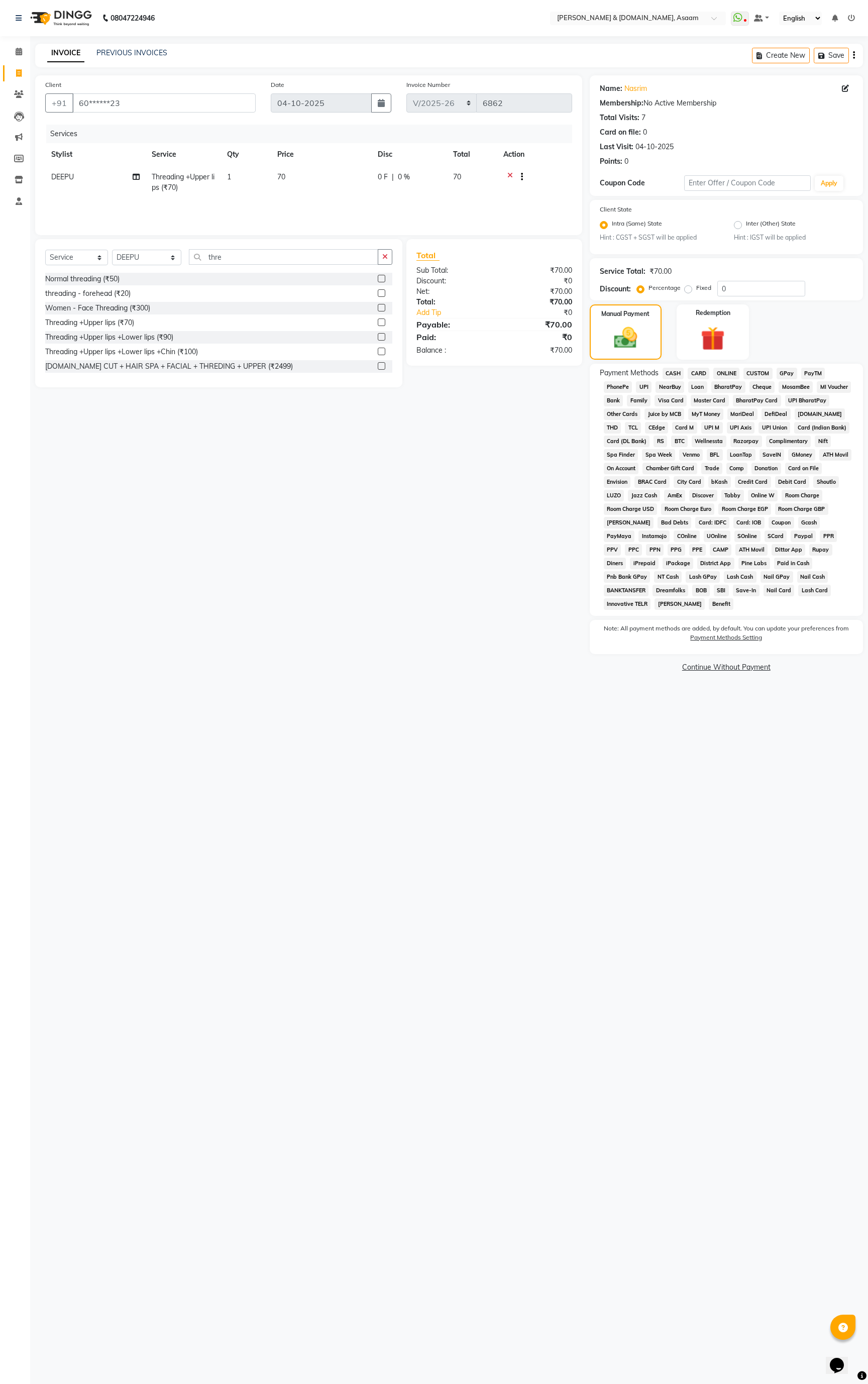
click at [722, 369] on div "ONLINE" at bounding box center [724, 374] width 30 height 14
click at [722, 372] on span "ONLINE" at bounding box center [726, 373] width 26 height 11
click at [670, 372] on span "CASH" at bounding box center [673, 373] width 21 height 11
click at [767, 660] on button "Add Payment" at bounding box center [771, 657] width 164 height 16
click at [713, 730] on button "Checkout" at bounding box center [726, 723] width 273 height 16
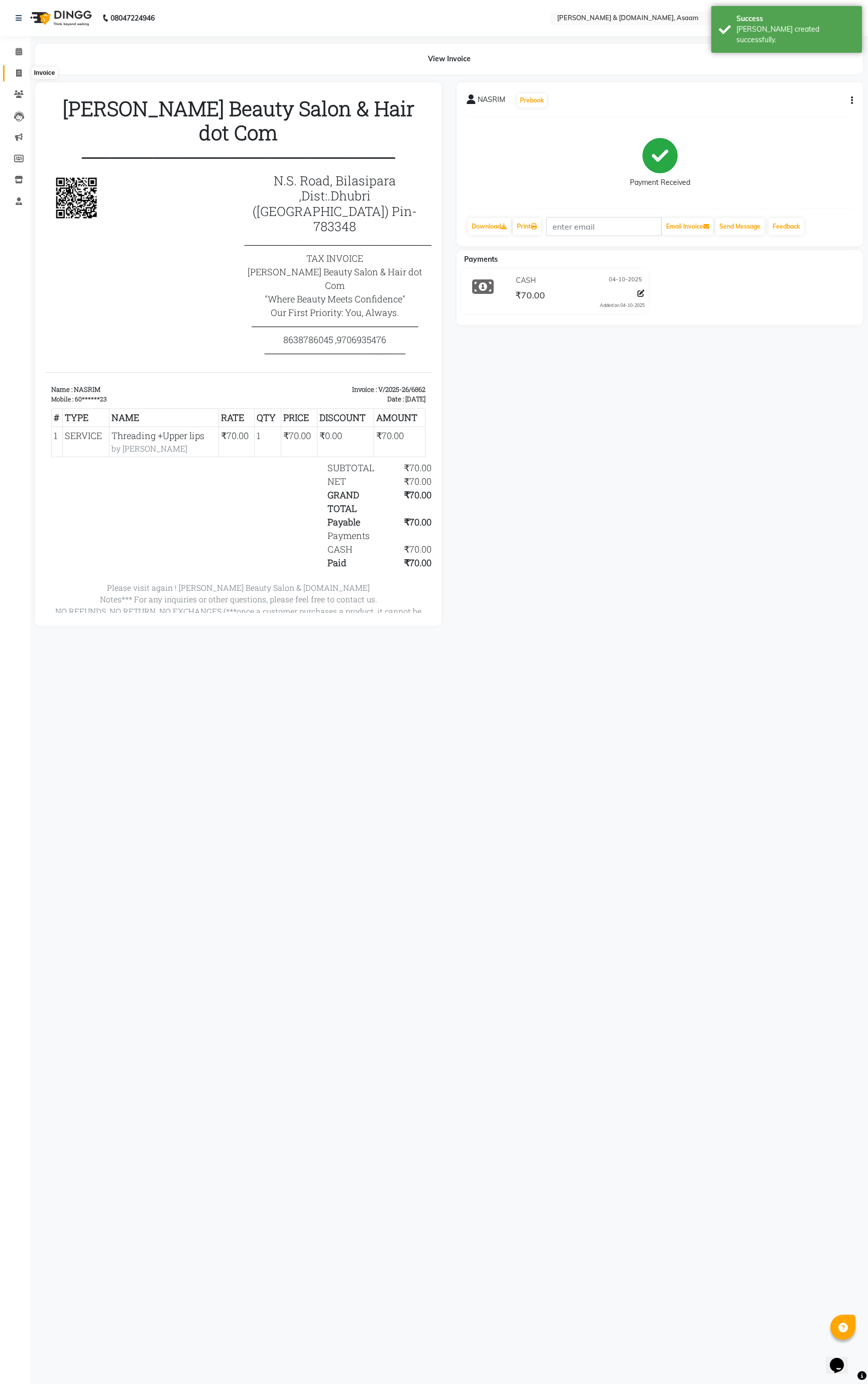
click at [18, 72] on icon at bounding box center [19, 73] width 6 height 8
select select "service"
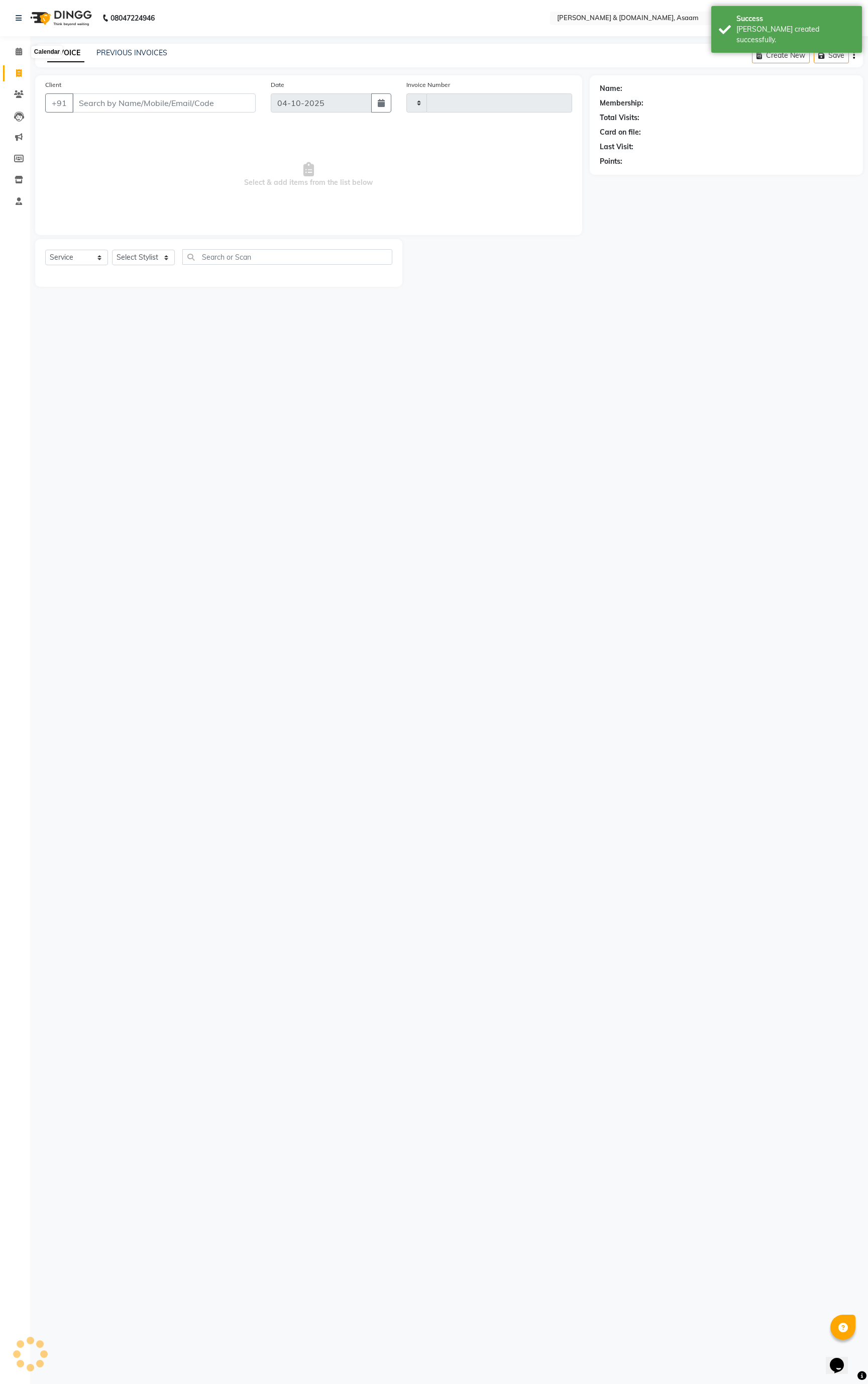
type input "6863"
select select "4608"
